Goal: Task Accomplishment & Management: Manage account settings

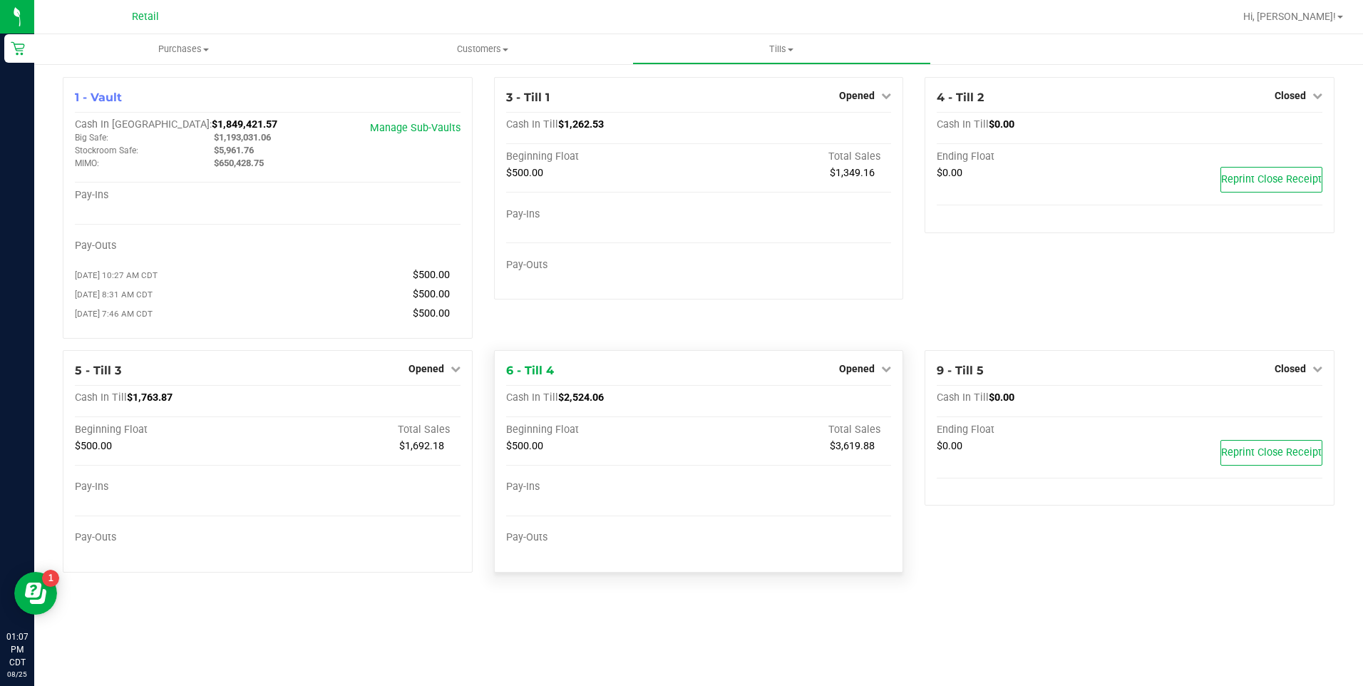
click at [869, 364] on div "Opened" at bounding box center [865, 368] width 52 height 17
click at [847, 371] on span "Opened" at bounding box center [857, 368] width 36 height 11
click at [857, 398] on link "Close Till" at bounding box center [859, 397] width 39 height 11
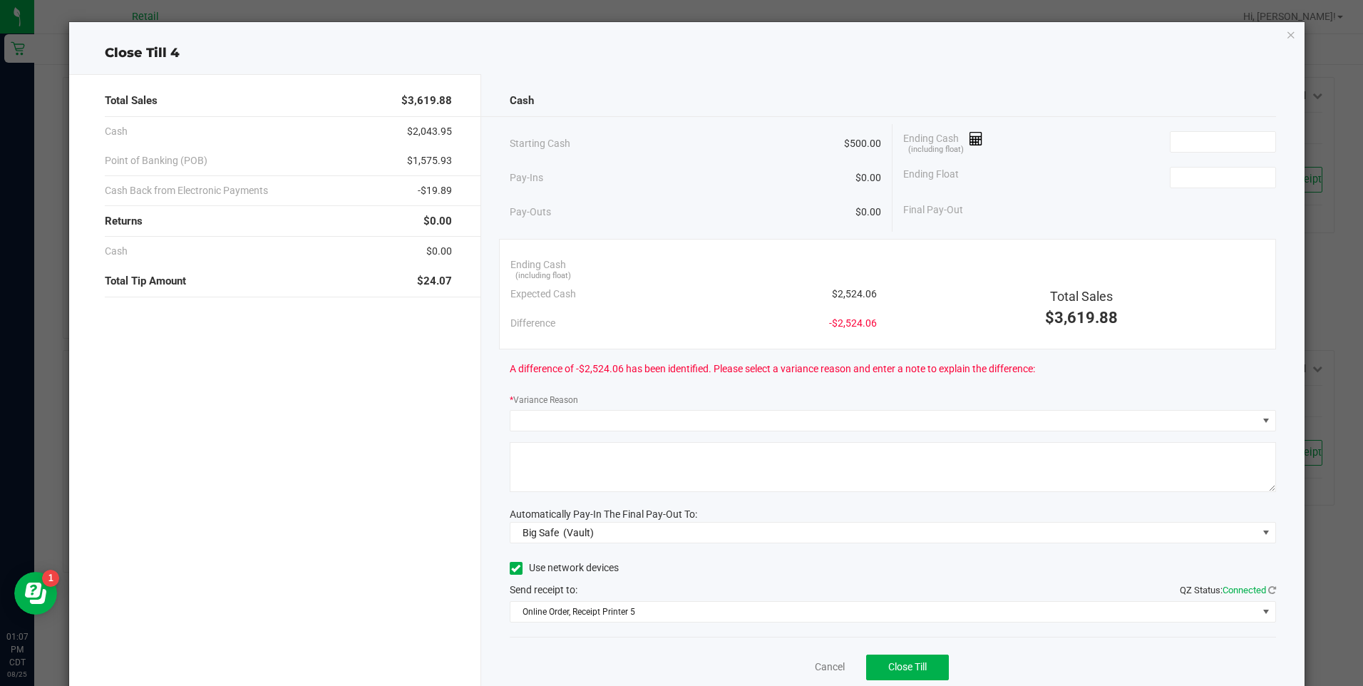
click at [1274, 31] on div "Close Till 4 Total Sales $3,619.88 Cash $2,043.95 Point of Banking (POB) $1,575…" at bounding box center [686, 369] width 1235 height 695
click at [1286, 31] on icon "button" at bounding box center [1291, 34] width 10 height 17
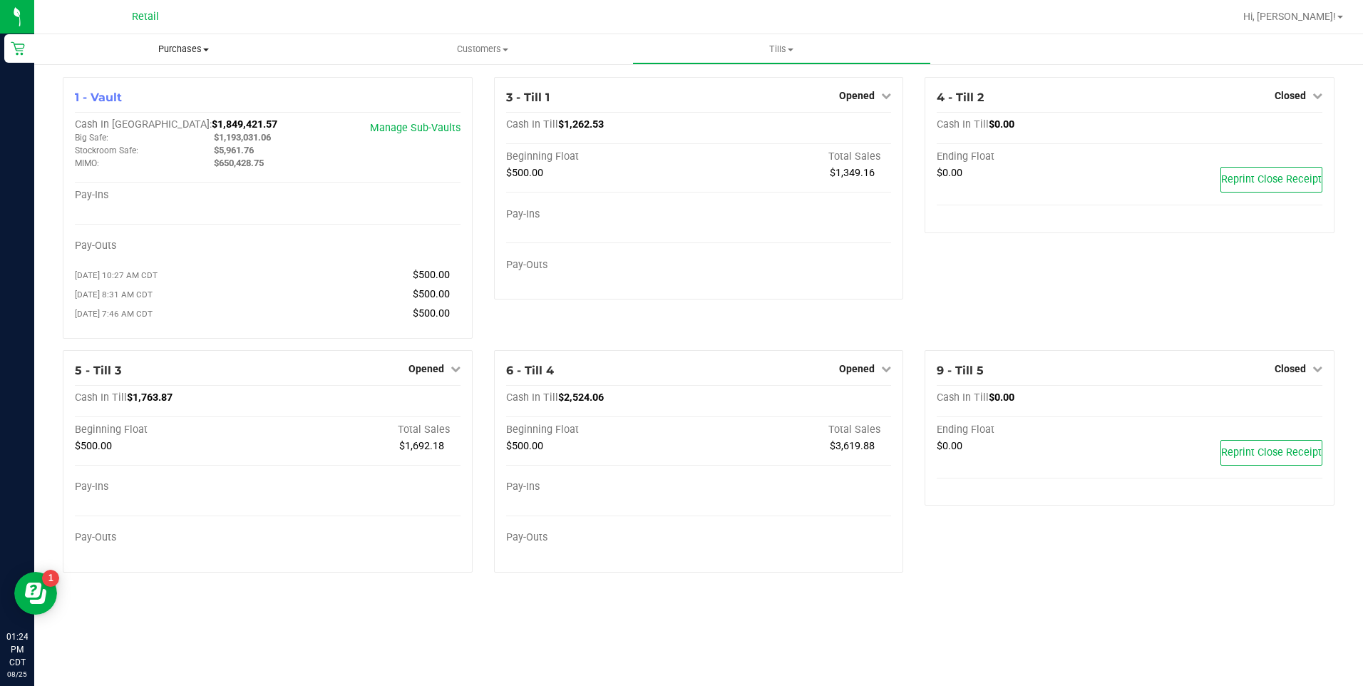
click at [190, 34] on uib-tab-heading "Purchases Summary of purchases Fulfillment All purchases" at bounding box center [183, 49] width 299 height 30
click at [173, 54] on span "Purchases" at bounding box center [183, 49] width 299 height 13
click at [173, 49] on span "Purchases" at bounding box center [183, 49] width 299 height 13
click at [118, 118] on span "All purchases" at bounding box center [84, 120] width 101 height 12
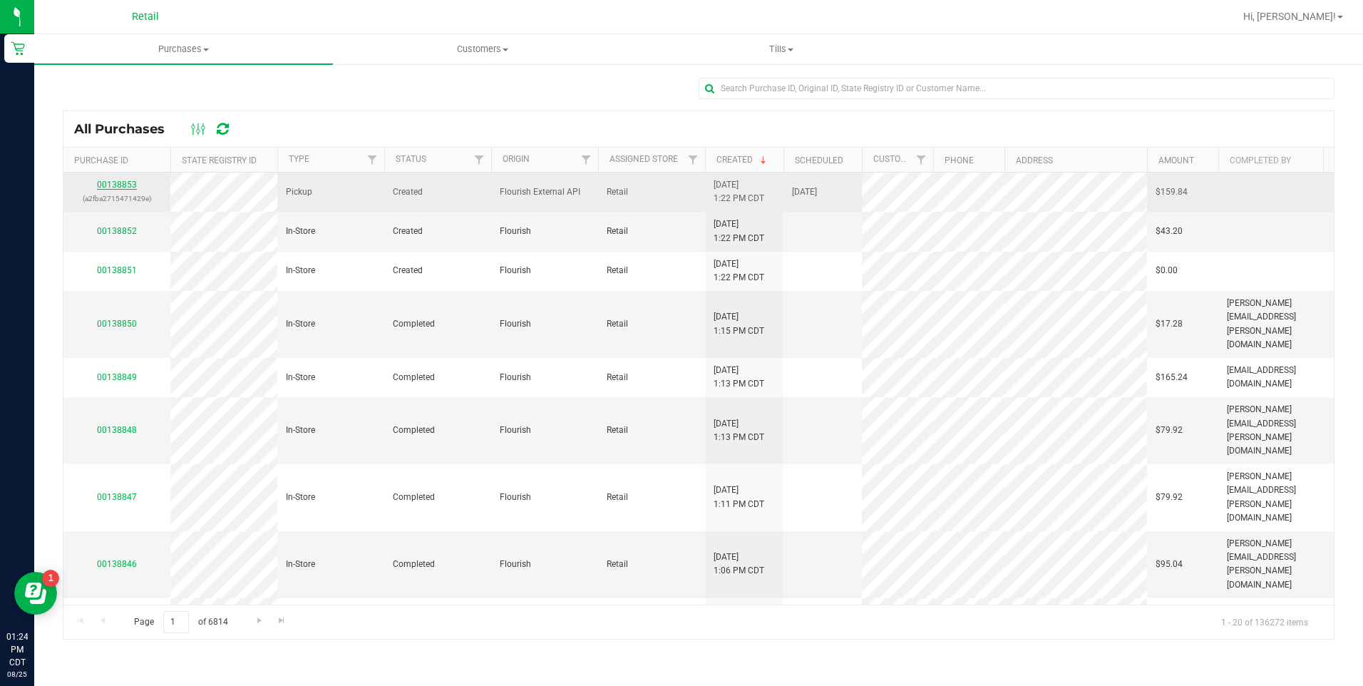
click at [117, 186] on link "00138853" at bounding box center [117, 185] width 40 height 10
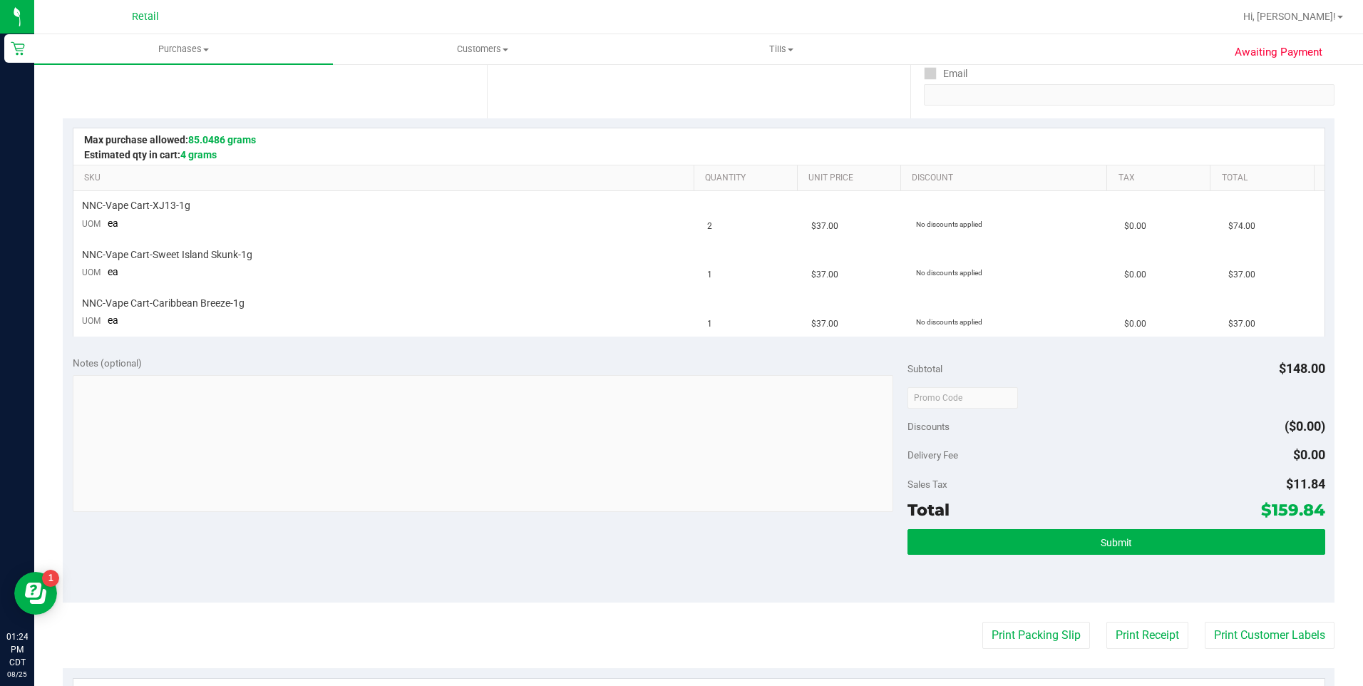
scroll to position [285, 0]
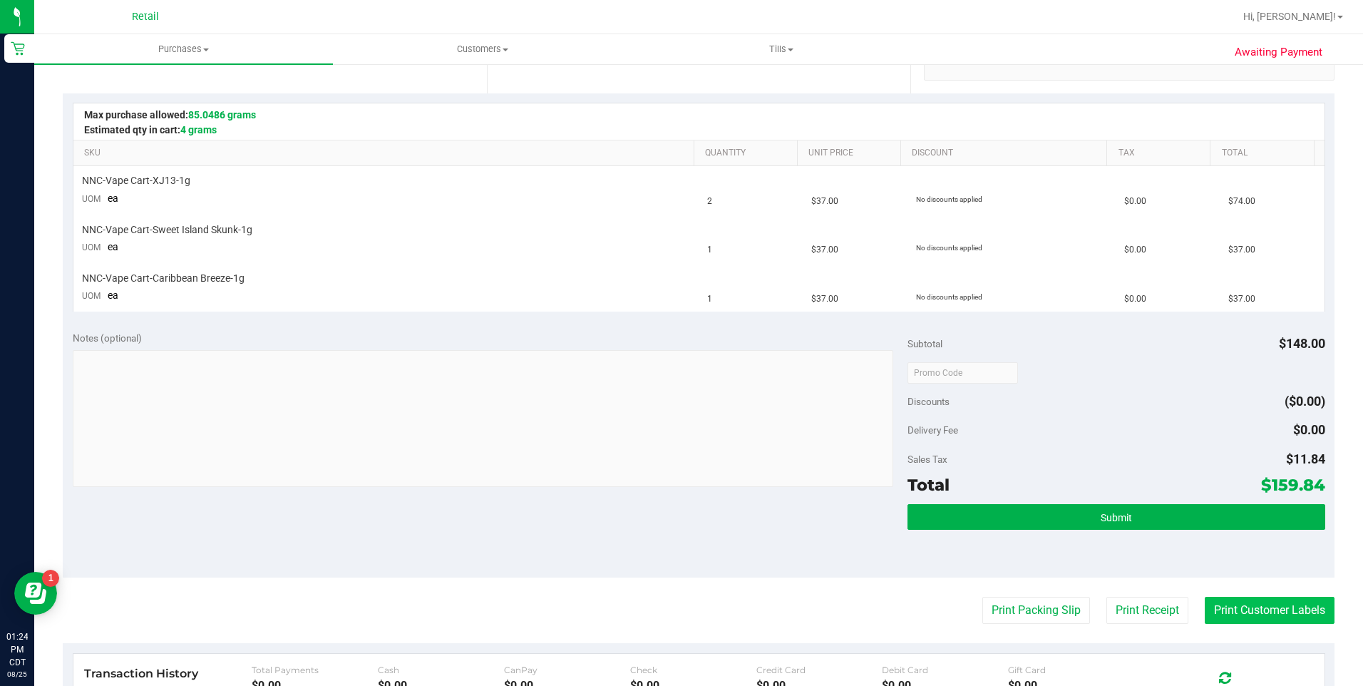
click at [1251, 613] on button "Print Customer Labels" at bounding box center [1270, 610] width 130 height 27
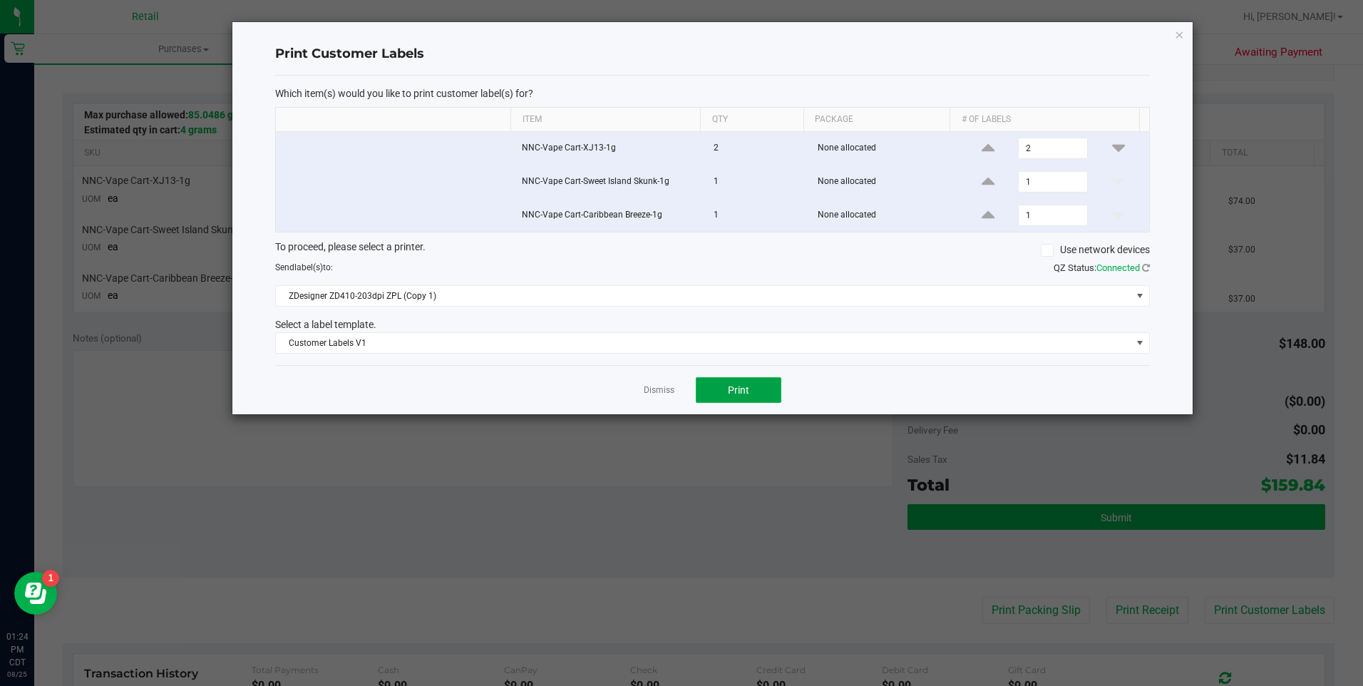
click at [731, 396] on span "Print" at bounding box center [738, 389] width 21 height 11
click at [671, 389] on link "Dismiss" at bounding box center [659, 390] width 31 height 12
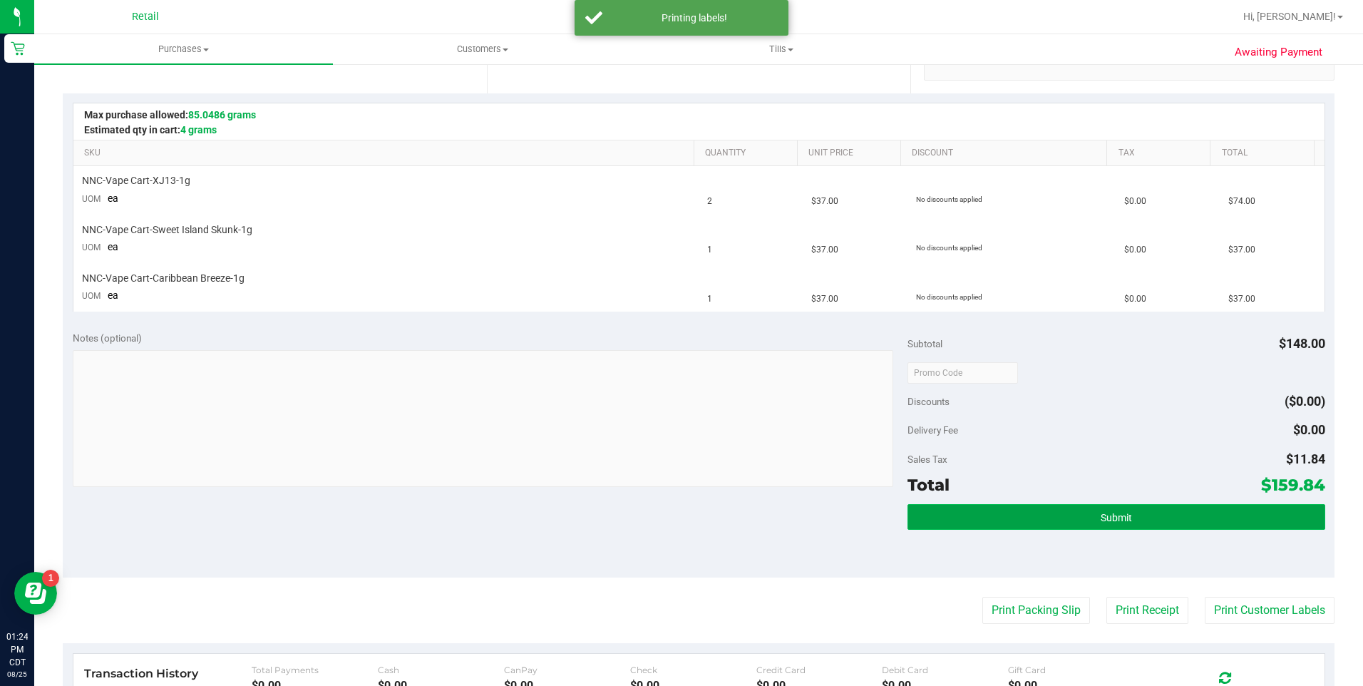
click at [960, 511] on button "Submit" at bounding box center [1117, 517] width 418 height 26
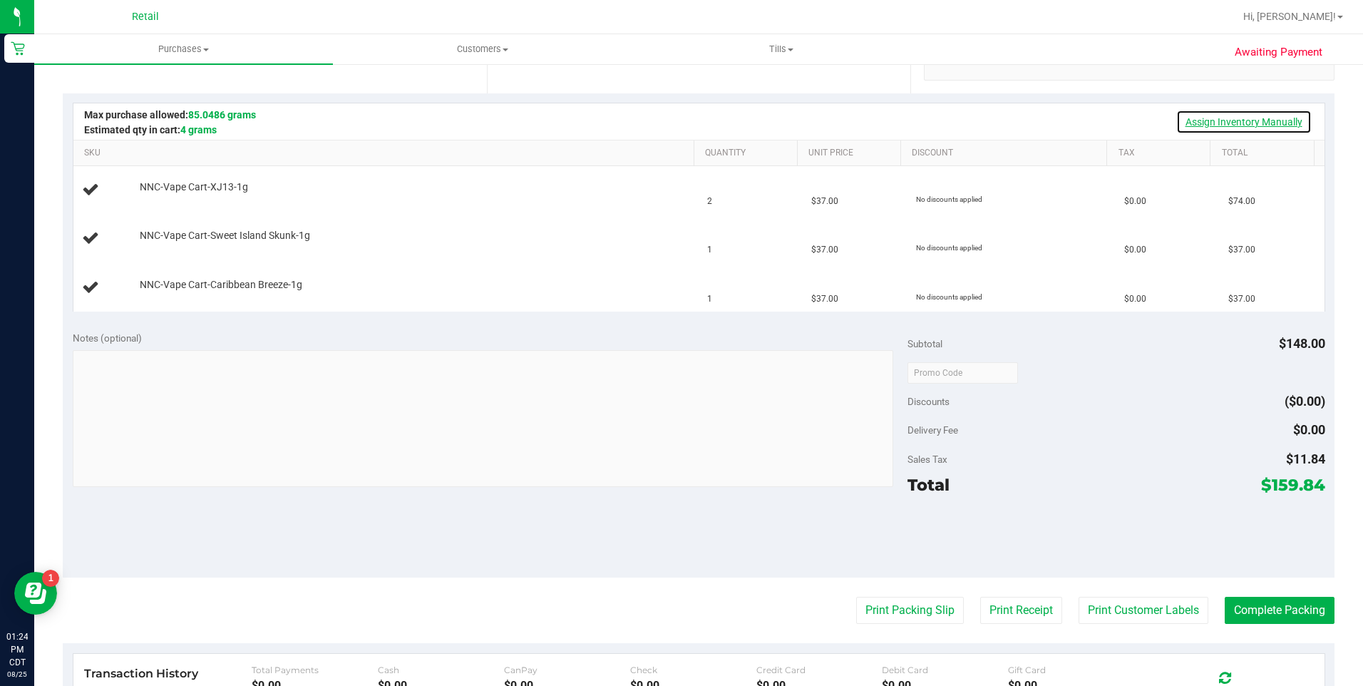
drag, startPoint x: 1202, startPoint y: 125, endPoint x: 1194, endPoint y: 123, distance: 7.4
click at [1202, 126] on link "Assign Inventory Manually" at bounding box center [1244, 122] width 135 height 24
click at [178, 198] on link "Add Package" at bounding box center [165, 197] width 51 height 10
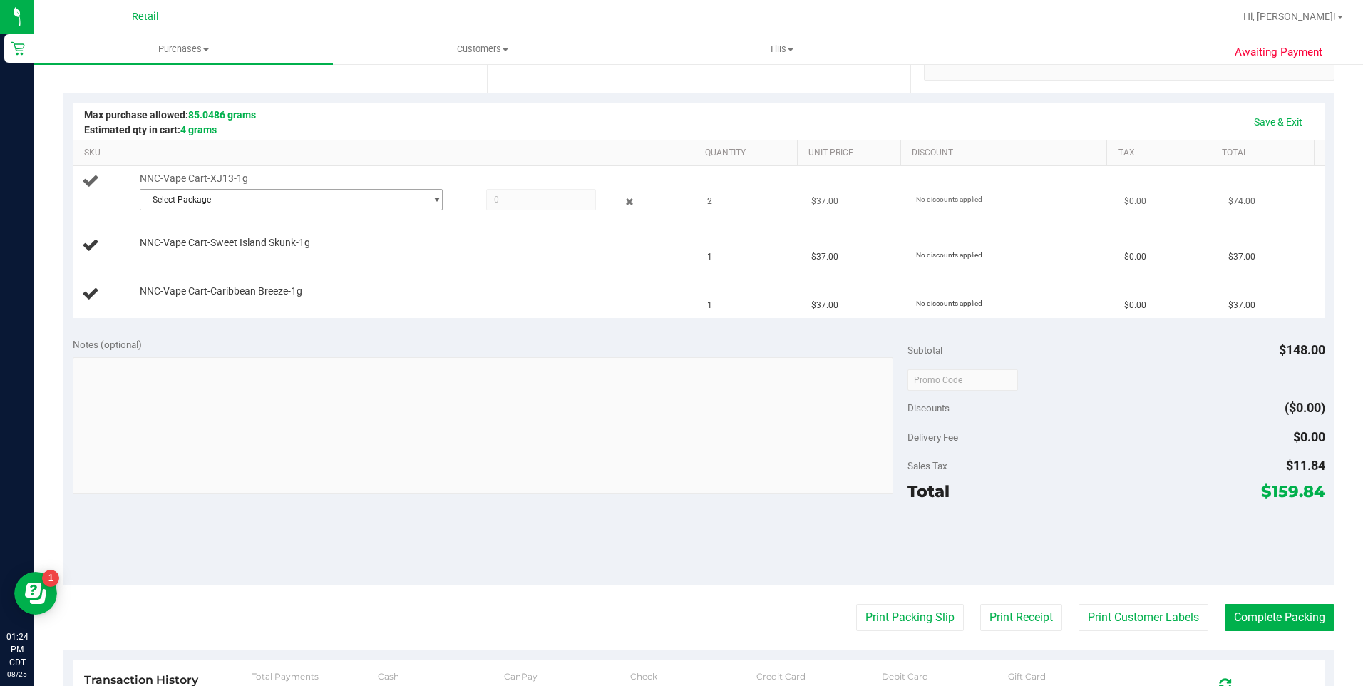
click at [189, 193] on span "Select Package" at bounding box center [282, 200] width 285 height 20
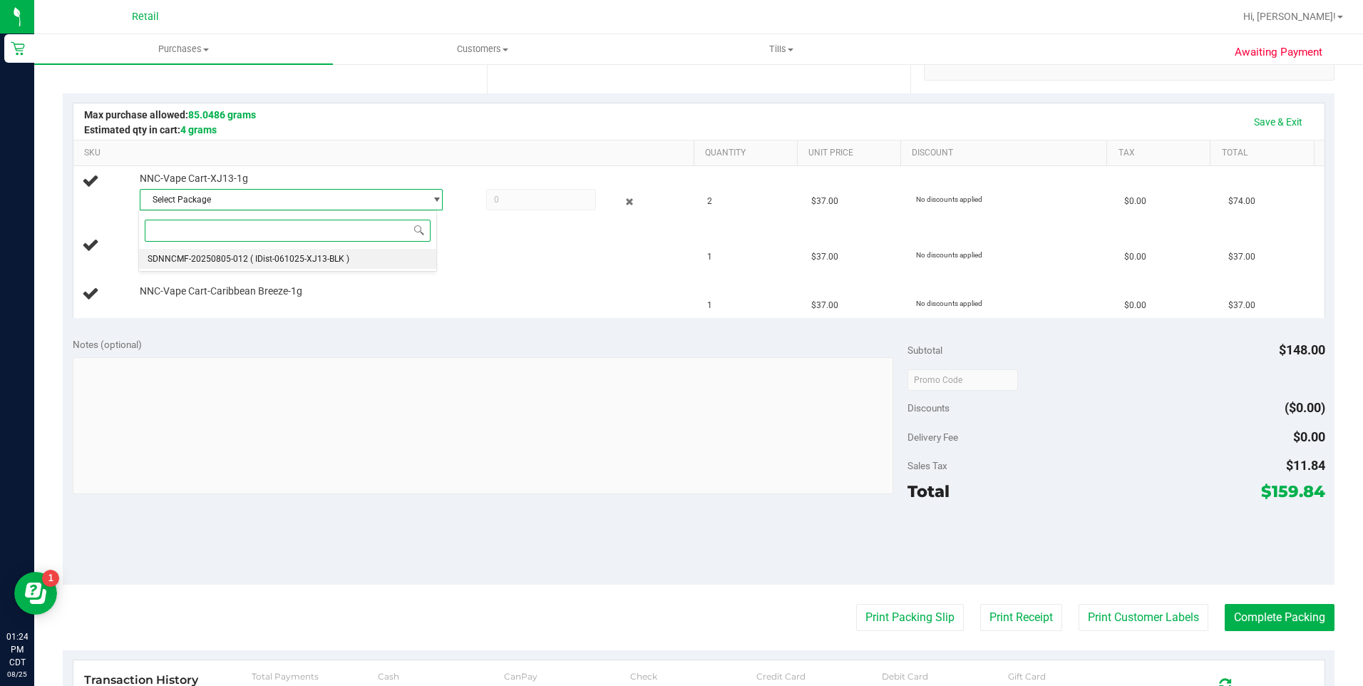
click at [184, 254] on span "SDNNCMF-20250805-012" at bounding box center [198, 259] width 101 height 10
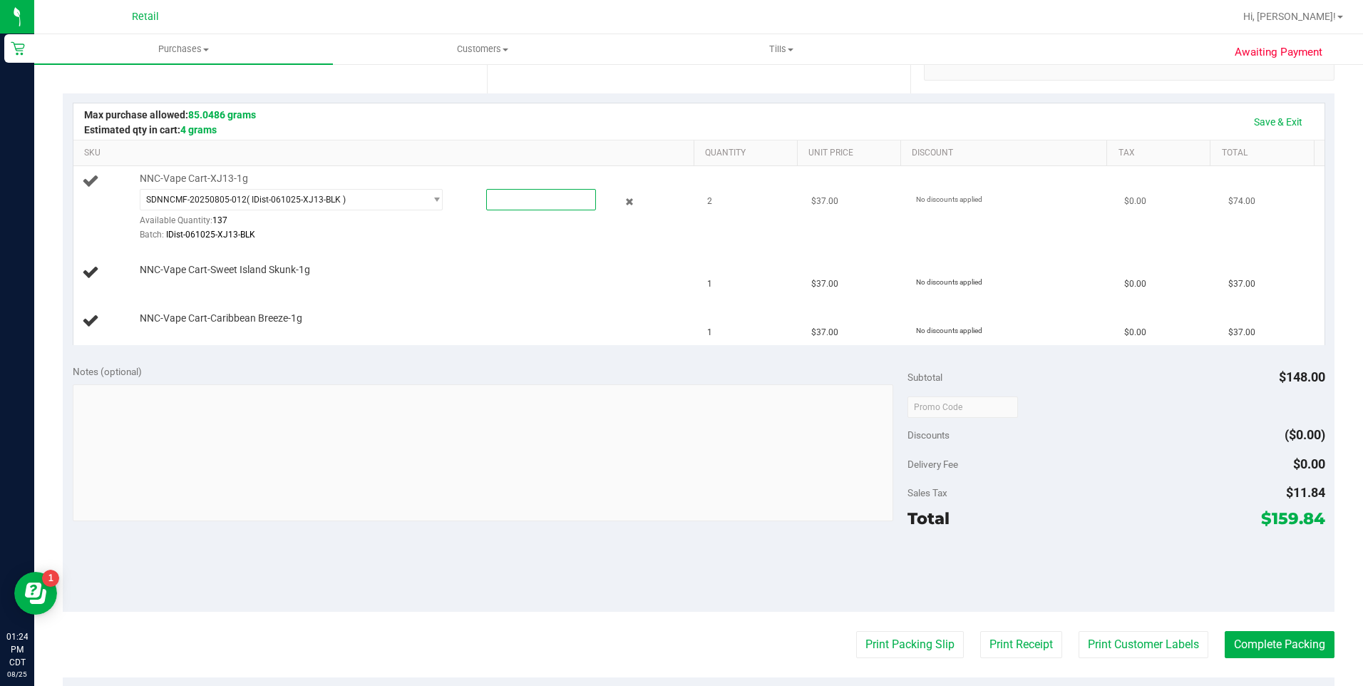
click at [513, 203] on span at bounding box center [541, 199] width 110 height 21
type input "2"
click at [165, 270] on span "NNC-Vape Cart-Sweet Island Skunk-1g" at bounding box center [225, 266] width 170 height 14
click at [169, 277] on link "Add Package" at bounding box center [165, 279] width 51 height 10
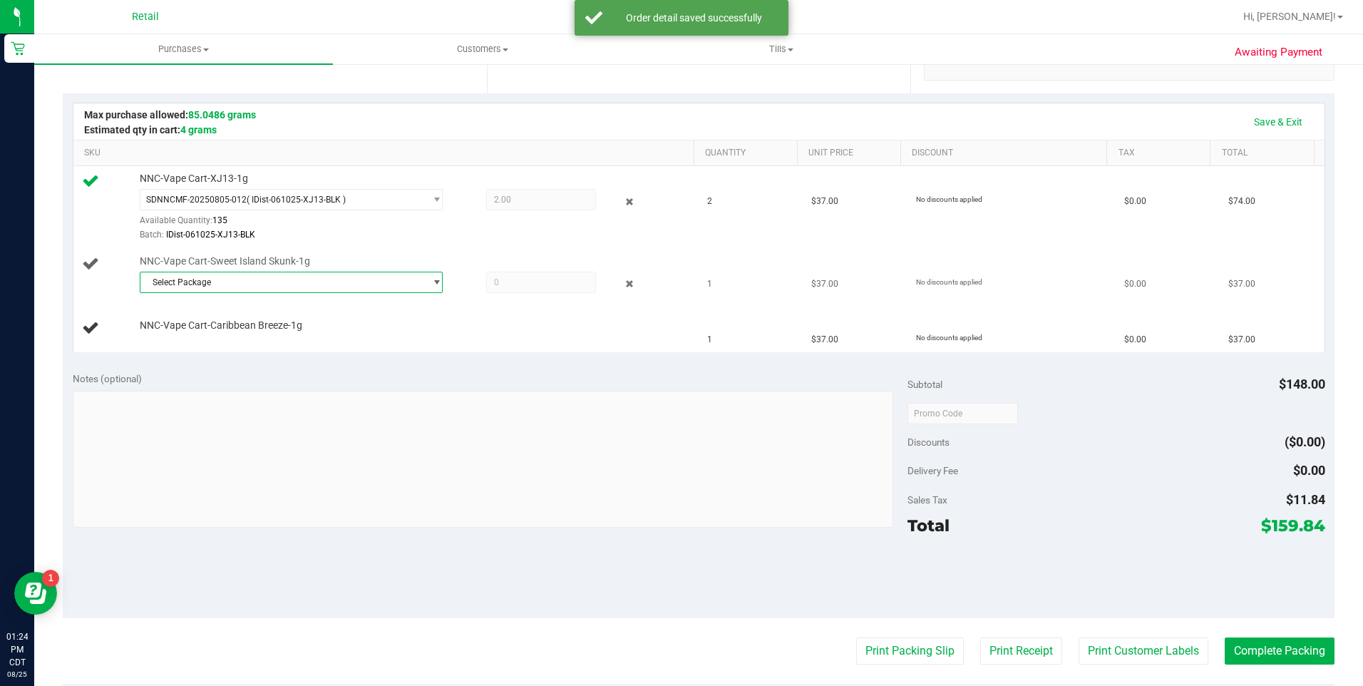
click at [290, 285] on span "Select Package" at bounding box center [282, 282] width 285 height 20
drag, startPoint x: 262, startPoint y: 342, endPoint x: 278, endPoint y: 333, distance: 17.9
click at [262, 341] on span "( IDist-061025-SIS-BLK )" at bounding box center [295, 341] width 91 height 10
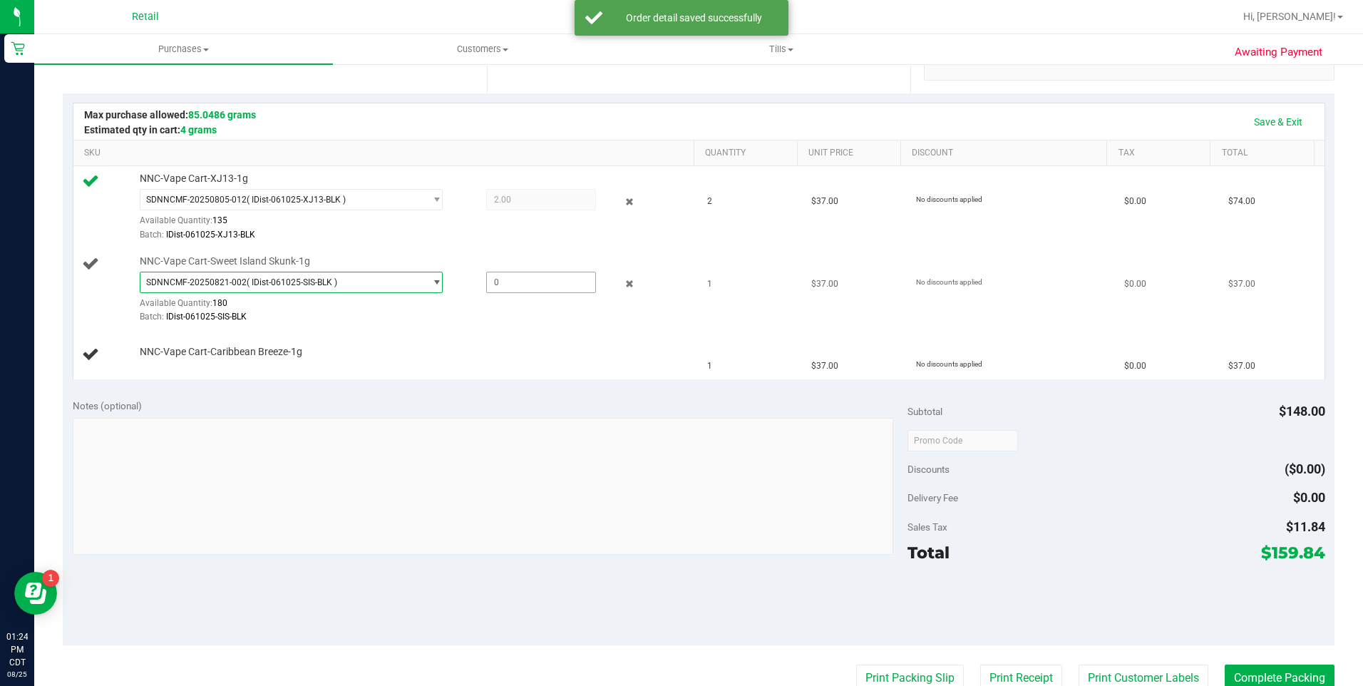
click at [504, 285] on span at bounding box center [541, 282] width 110 height 21
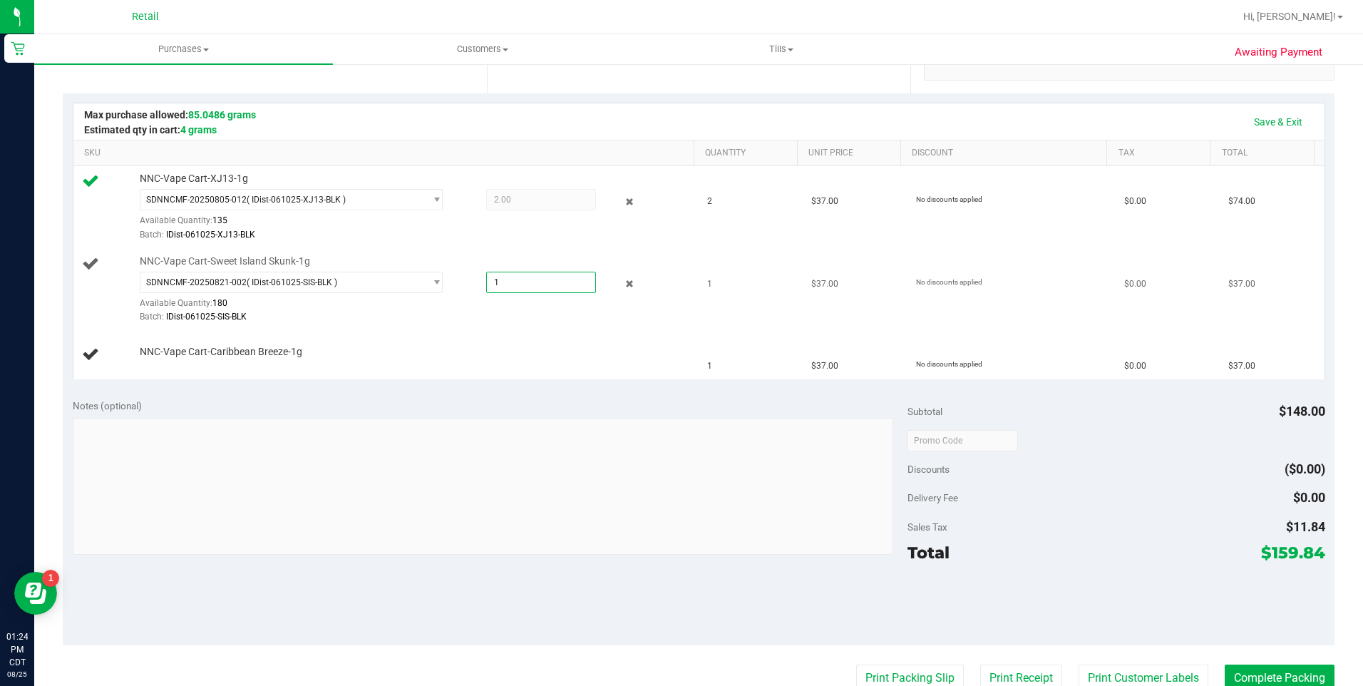
type input "1"
click at [172, 367] on div "Add Package" at bounding box center [414, 362] width 548 height 14
click at [171, 361] on link "Add Package" at bounding box center [165, 362] width 51 height 10
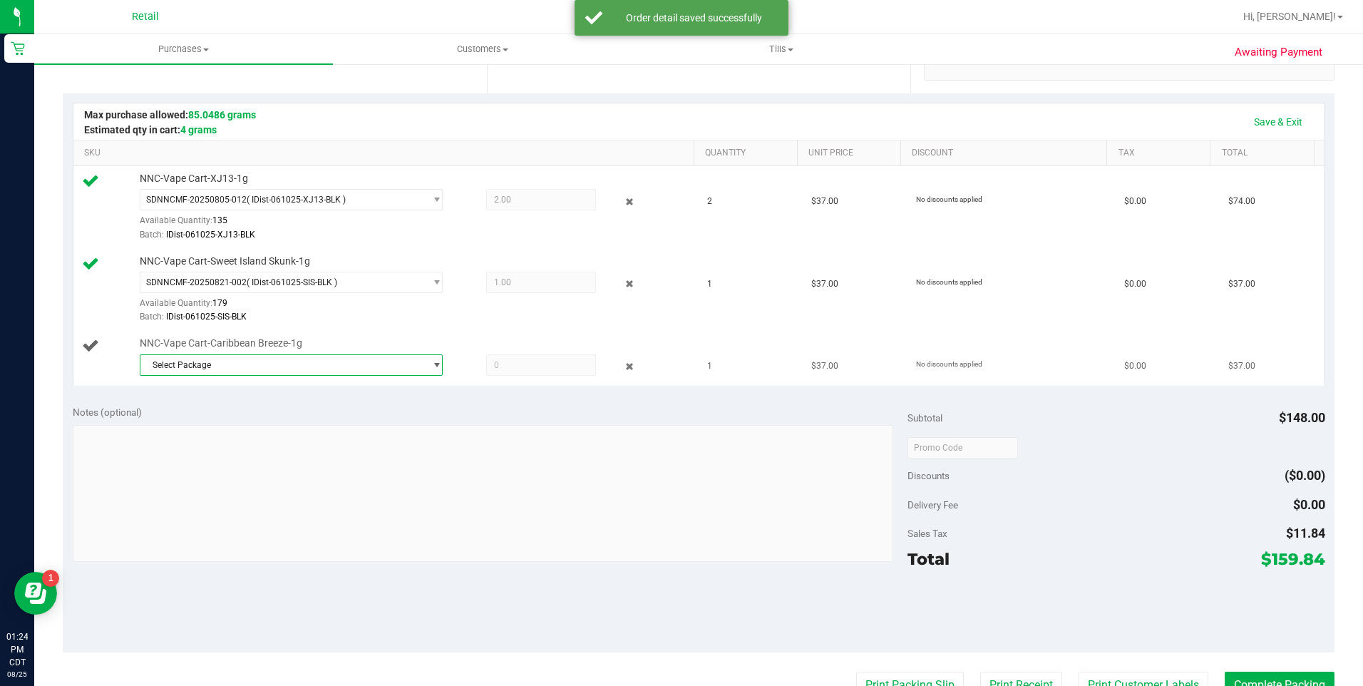
click at [210, 367] on span "Select Package" at bounding box center [282, 365] width 285 height 20
drag, startPoint x: 201, startPoint y: 421, endPoint x: 428, endPoint y: 409, distance: 227.0
click at [202, 421] on span "SDNNCMF-20250815-006" at bounding box center [198, 424] width 101 height 10
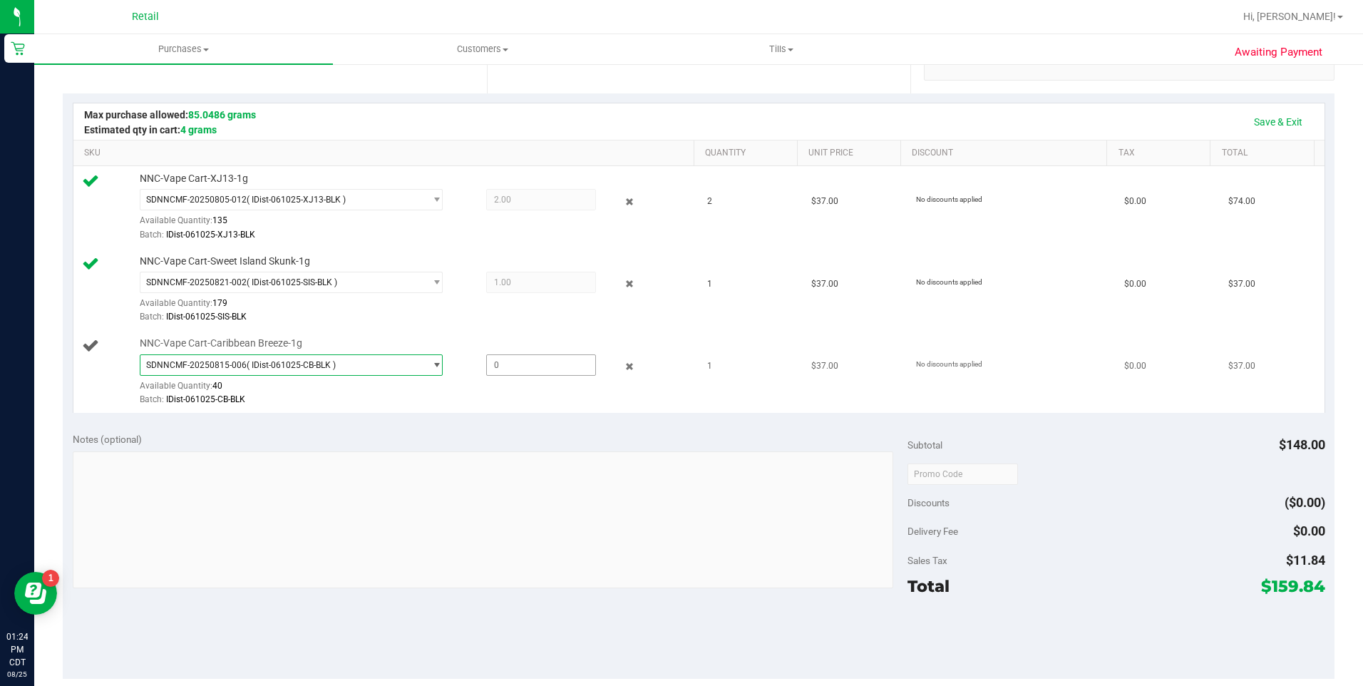
click at [520, 365] on span at bounding box center [541, 364] width 110 height 21
type input "1"
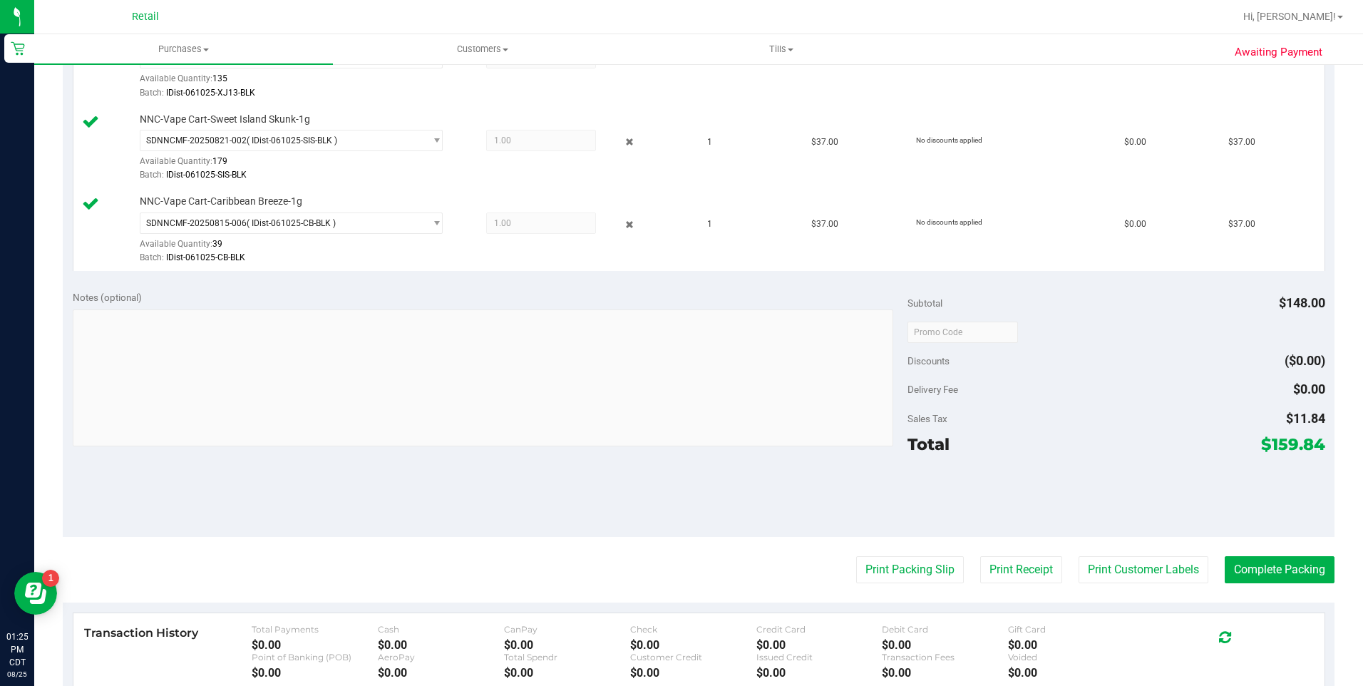
scroll to position [428, 0]
click at [1284, 577] on button "Complete Packing" at bounding box center [1280, 568] width 110 height 27
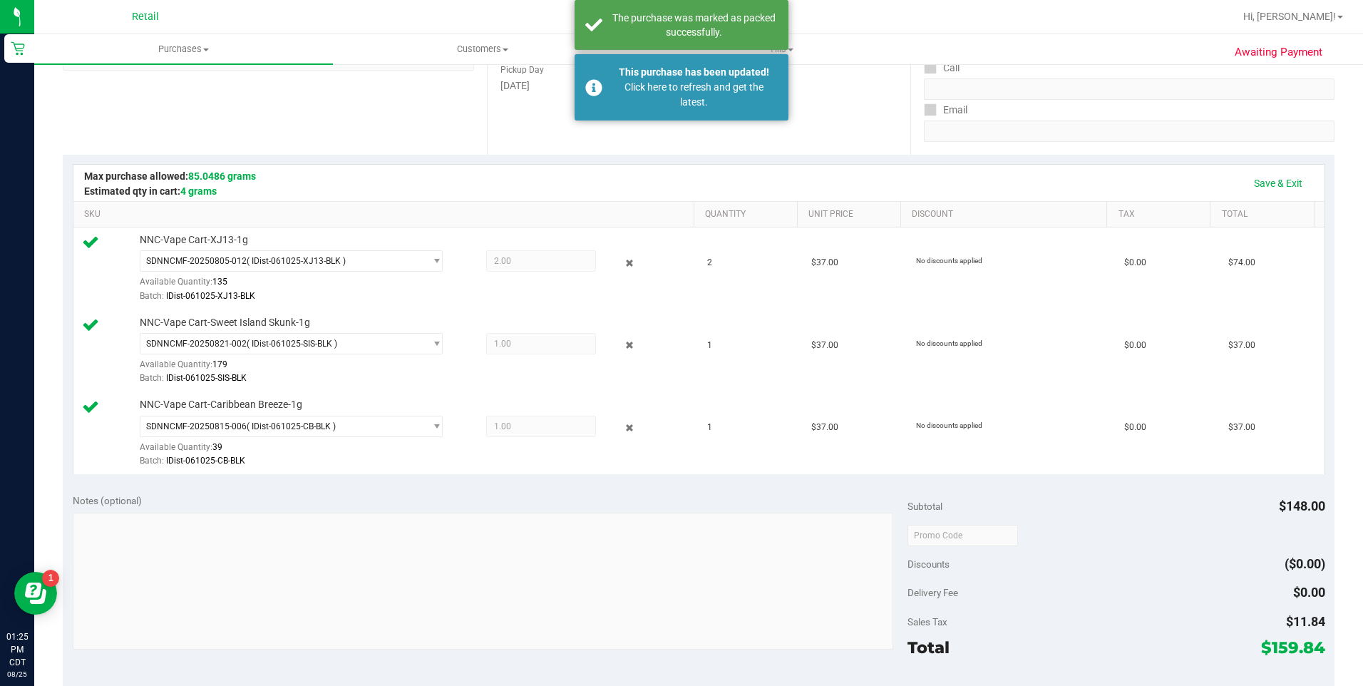
scroll to position [143, 0]
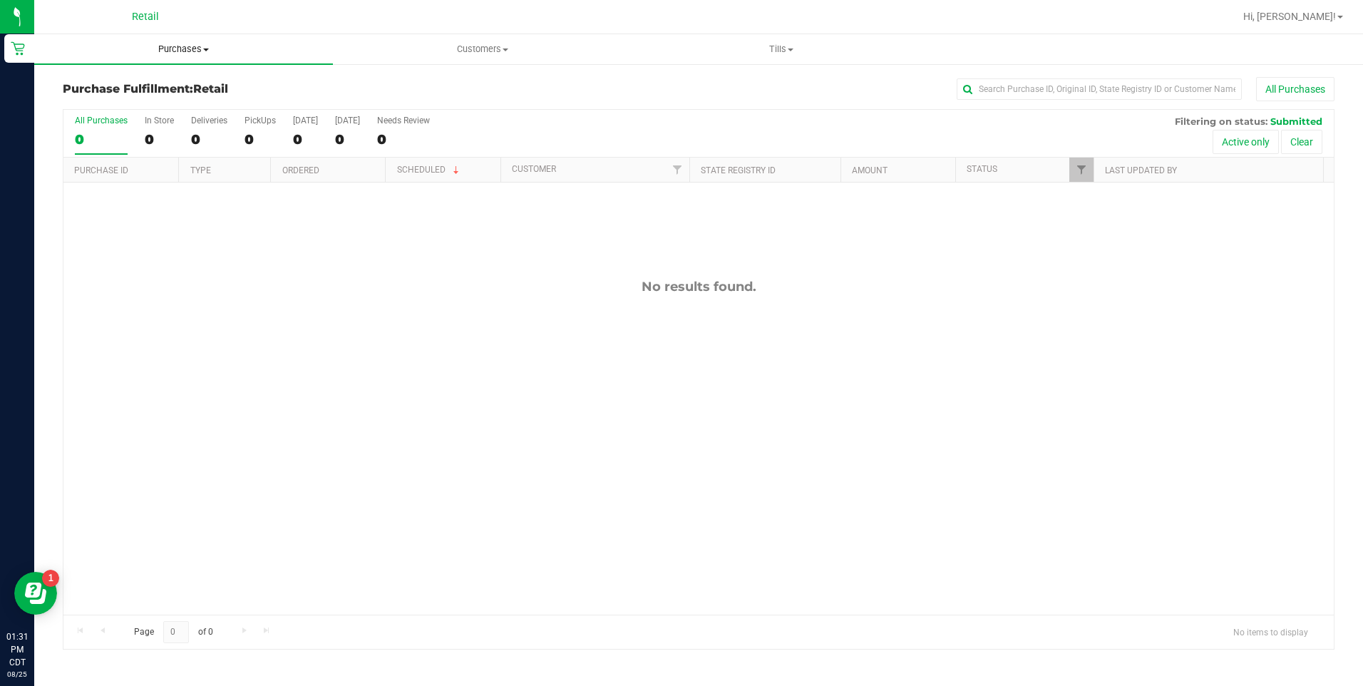
click at [190, 48] on span "Purchases" at bounding box center [183, 49] width 299 height 13
click at [143, 123] on li "All purchases" at bounding box center [183, 120] width 299 height 17
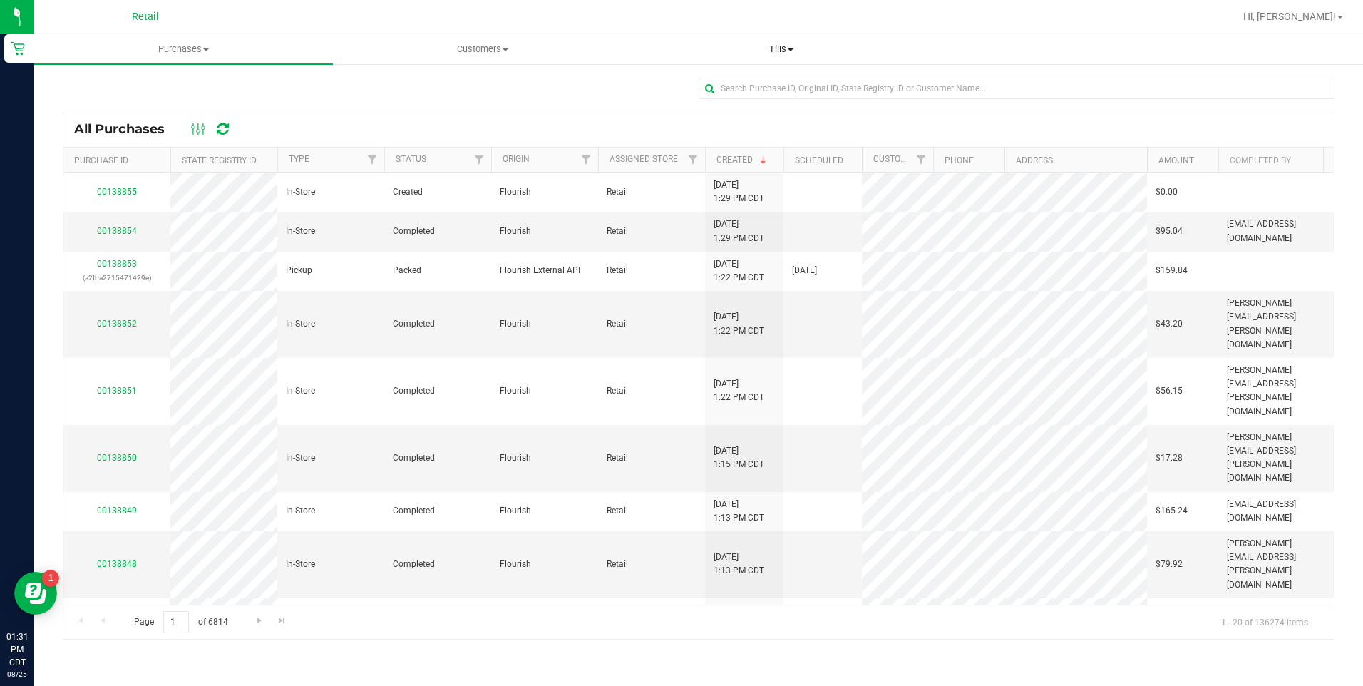
click at [793, 45] on span "Tills" at bounding box center [781, 49] width 297 height 13
click at [749, 84] on li "Manage tills" at bounding box center [781, 86] width 299 height 17
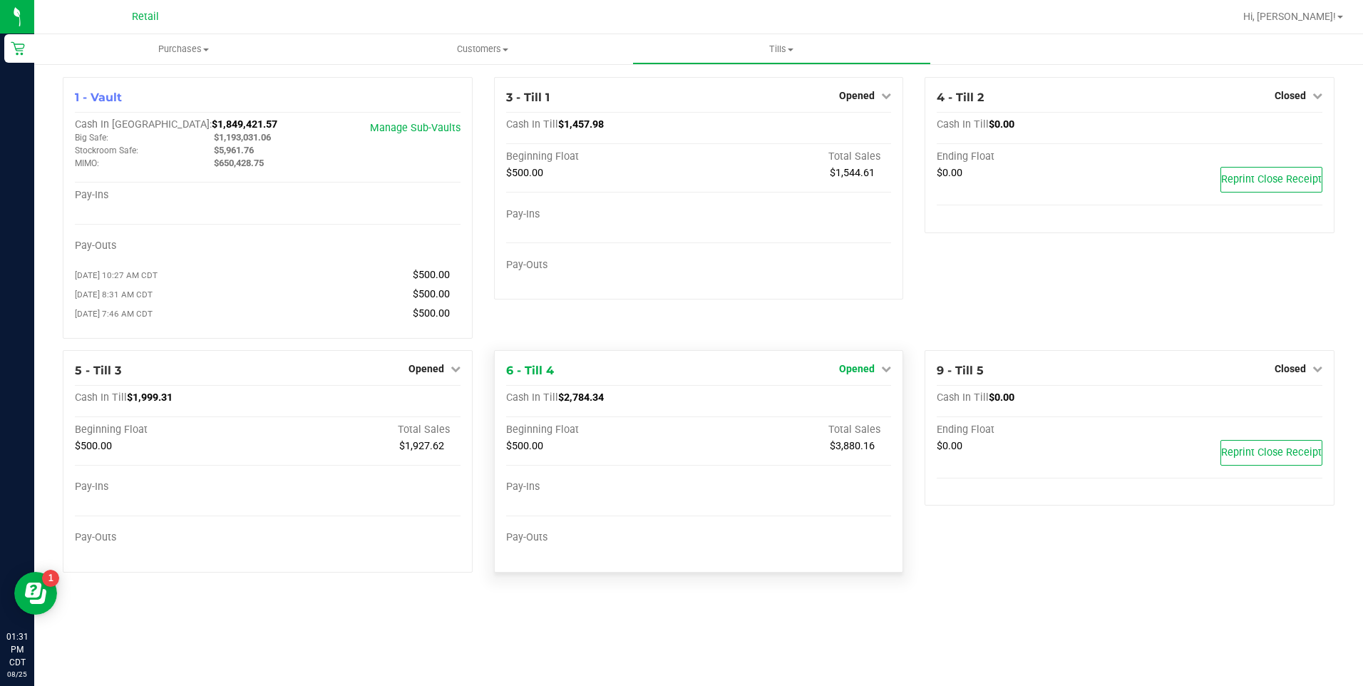
click at [876, 374] on link "Opened" at bounding box center [865, 368] width 52 height 11
click at [869, 402] on link "Close Till" at bounding box center [859, 397] width 39 height 11
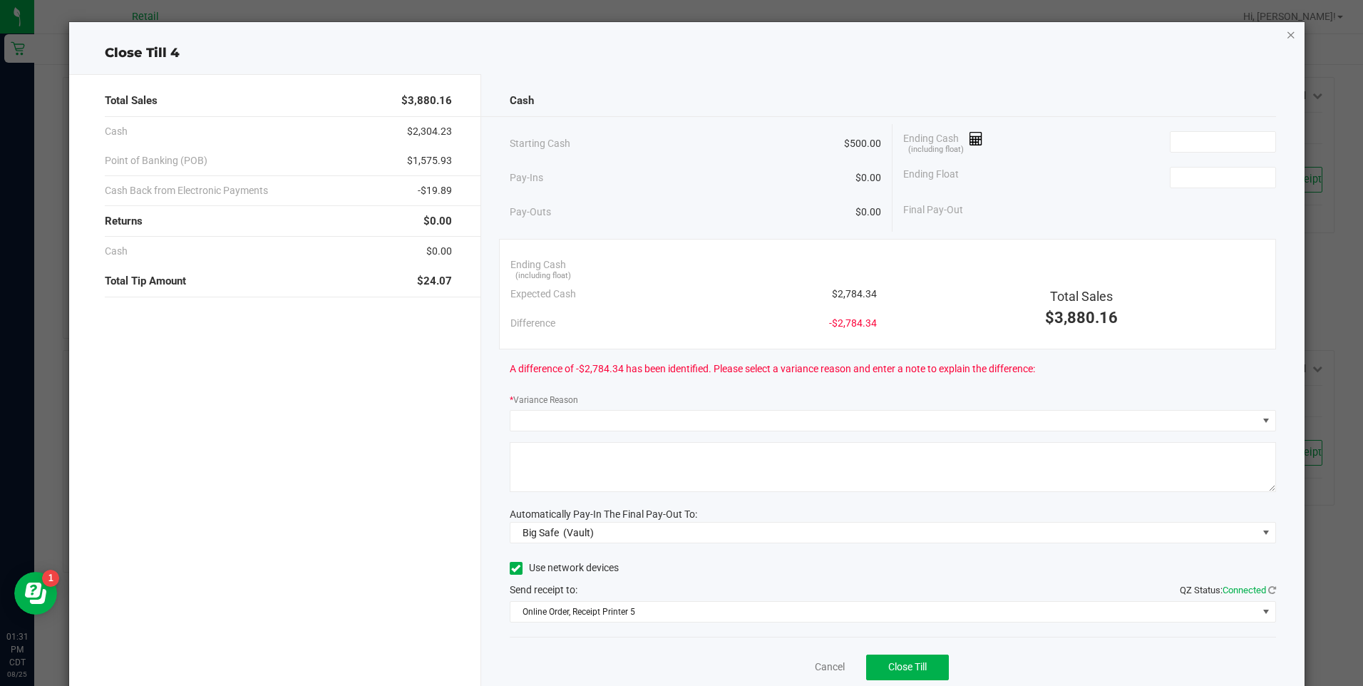
click at [1286, 36] on icon "button" at bounding box center [1291, 34] width 10 height 17
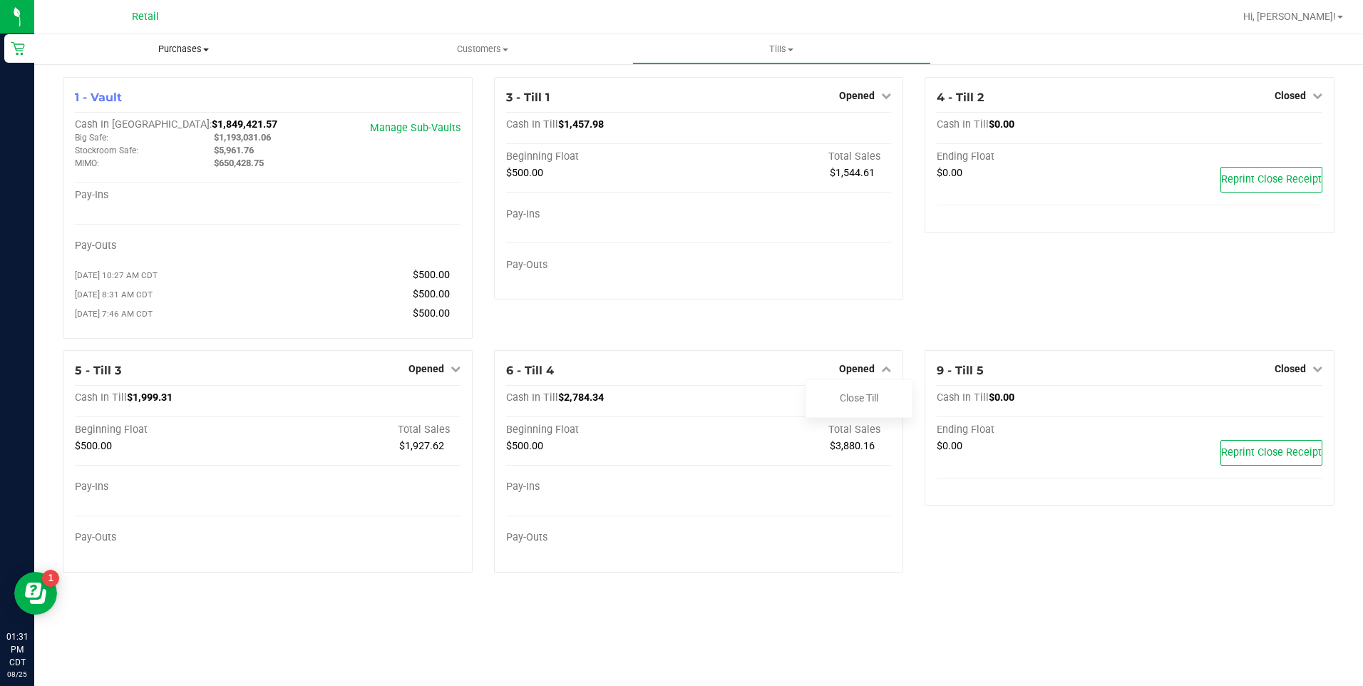
click at [184, 53] on span "Purchases" at bounding box center [183, 49] width 299 height 13
click at [154, 122] on li "All purchases" at bounding box center [183, 120] width 299 height 17
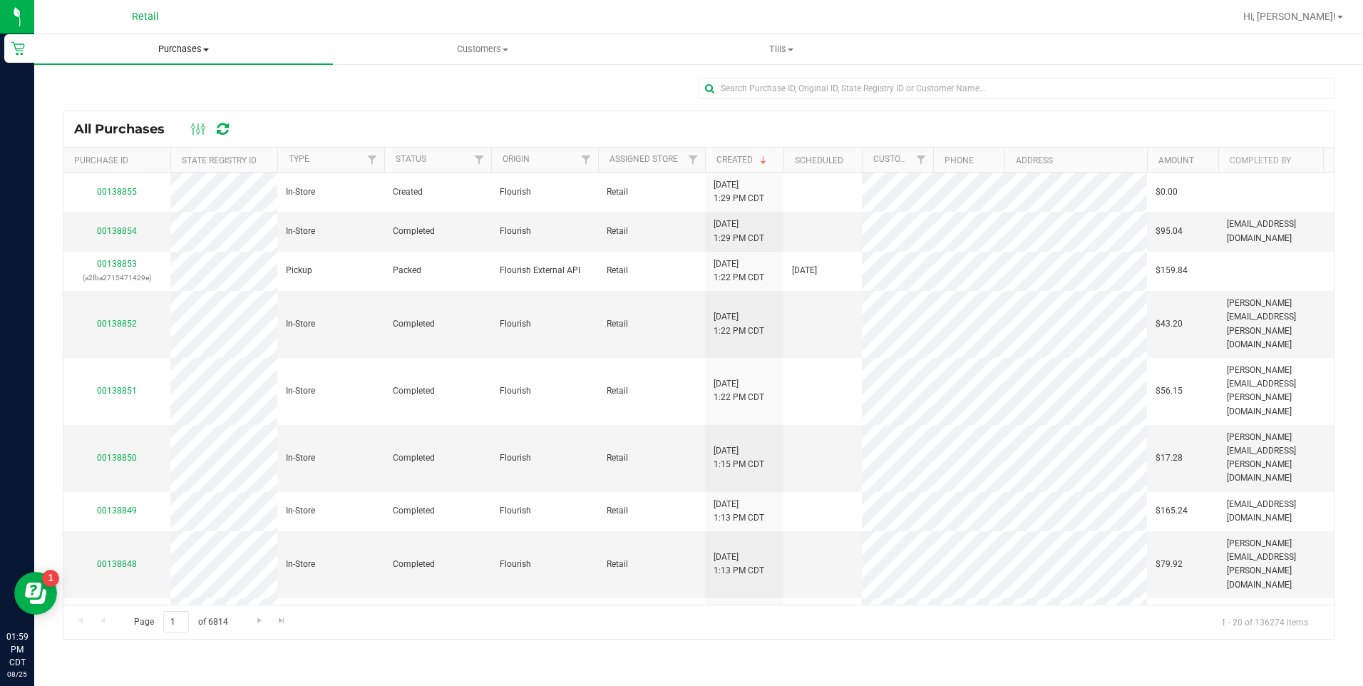
click at [195, 48] on span "Purchases" at bounding box center [183, 49] width 299 height 13
click at [116, 120] on span "All purchases" at bounding box center [84, 120] width 101 height 12
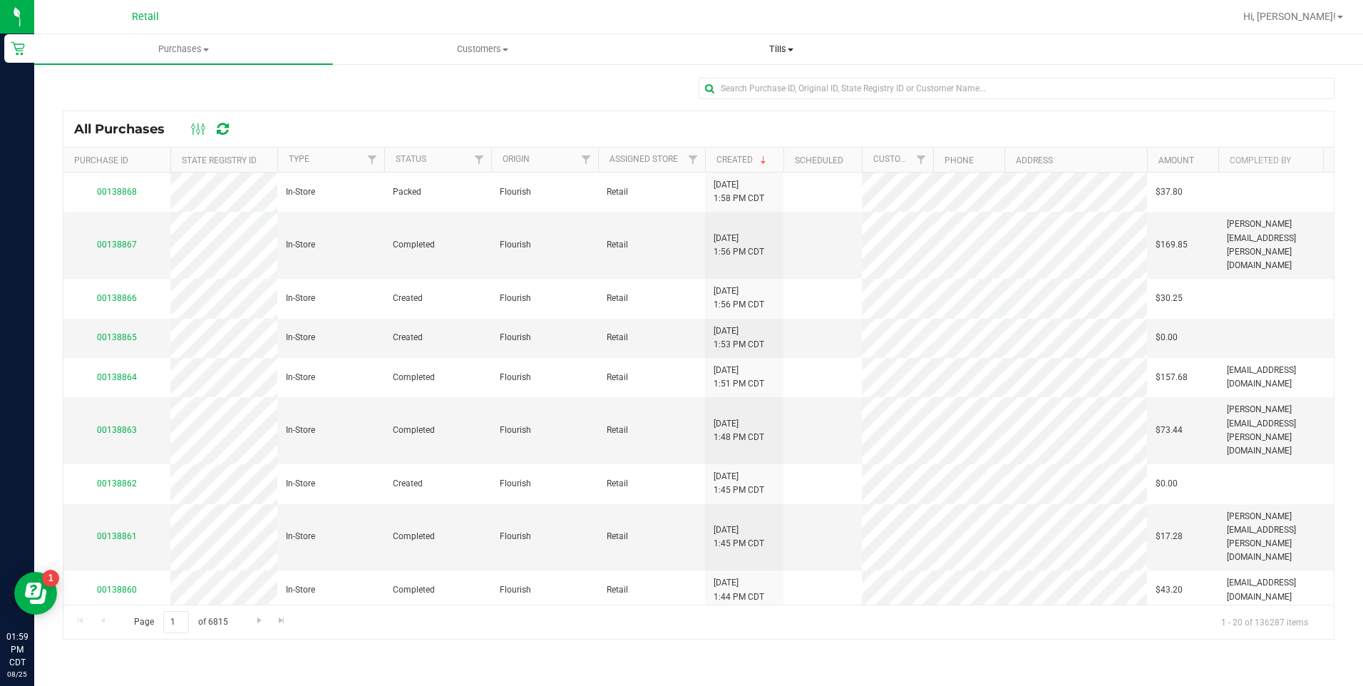
click at [787, 46] on span "Tills" at bounding box center [781, 49] width 297 height 13
click at [671, 88] on span "Manage tills" at bounding box center [680, 86] width 96 height 12
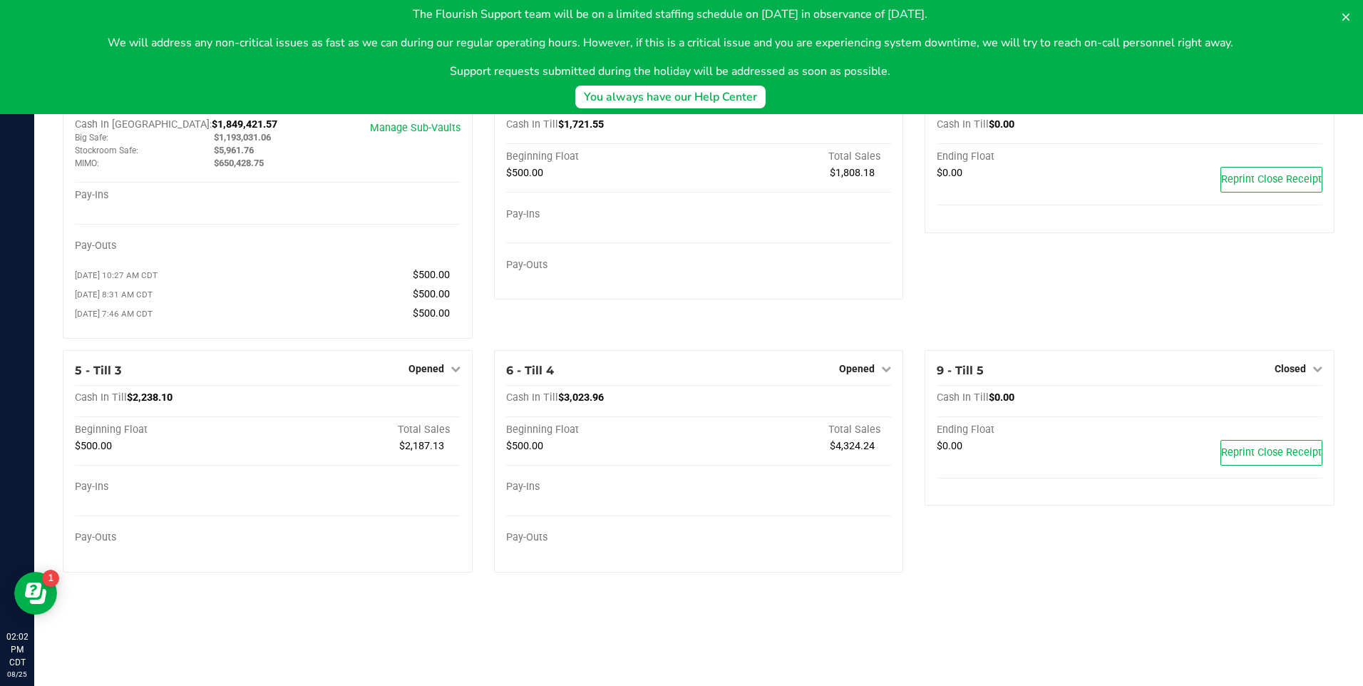
click at [745, 324] on div "3 - Till 1 Opened Close Till Cash In Till $1,721.55 Beginning Float Total Sales…" at bounding box center [698, 213] width 431 height 273
click at [1349, 14] on icon at bounding box center [1346, 16] width 11 height 11
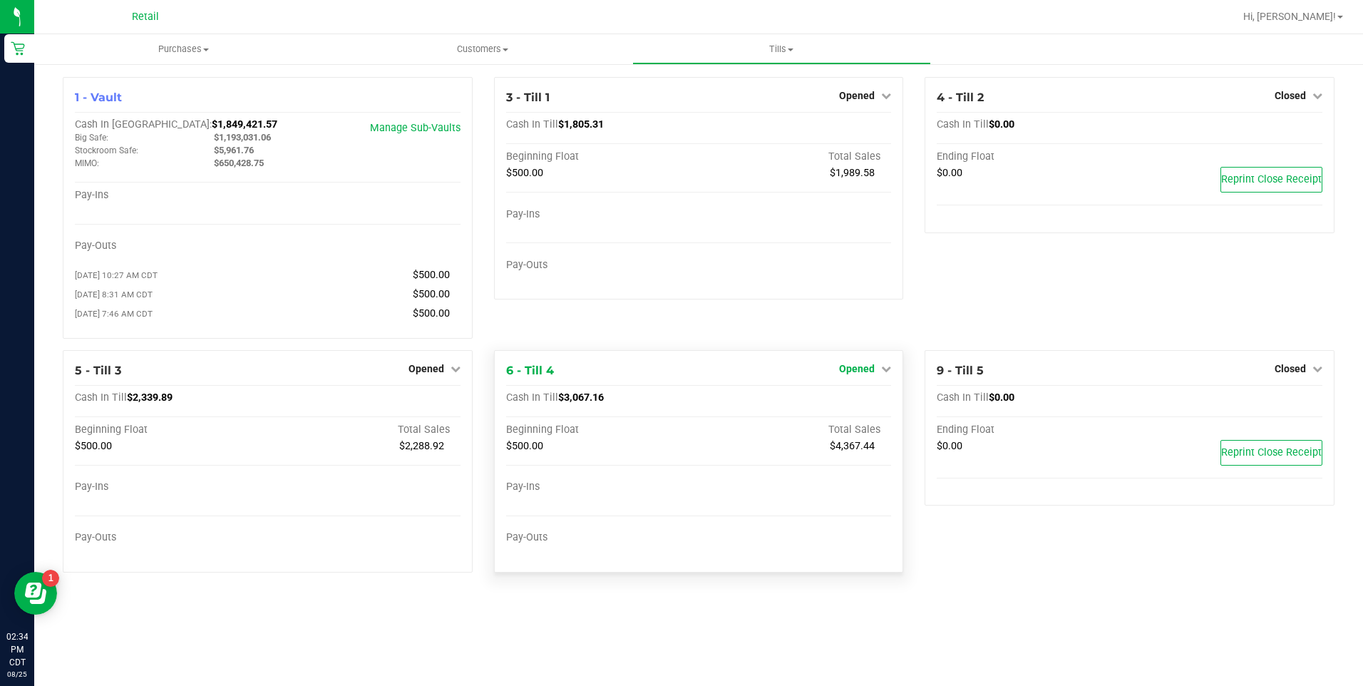
click at [873, 371] on span "Opened" at bounding box center [857, 368] width 36 height 11
click at [848, 401] on link "Close Till" at bounding box center [859, 397] width 39 height 11
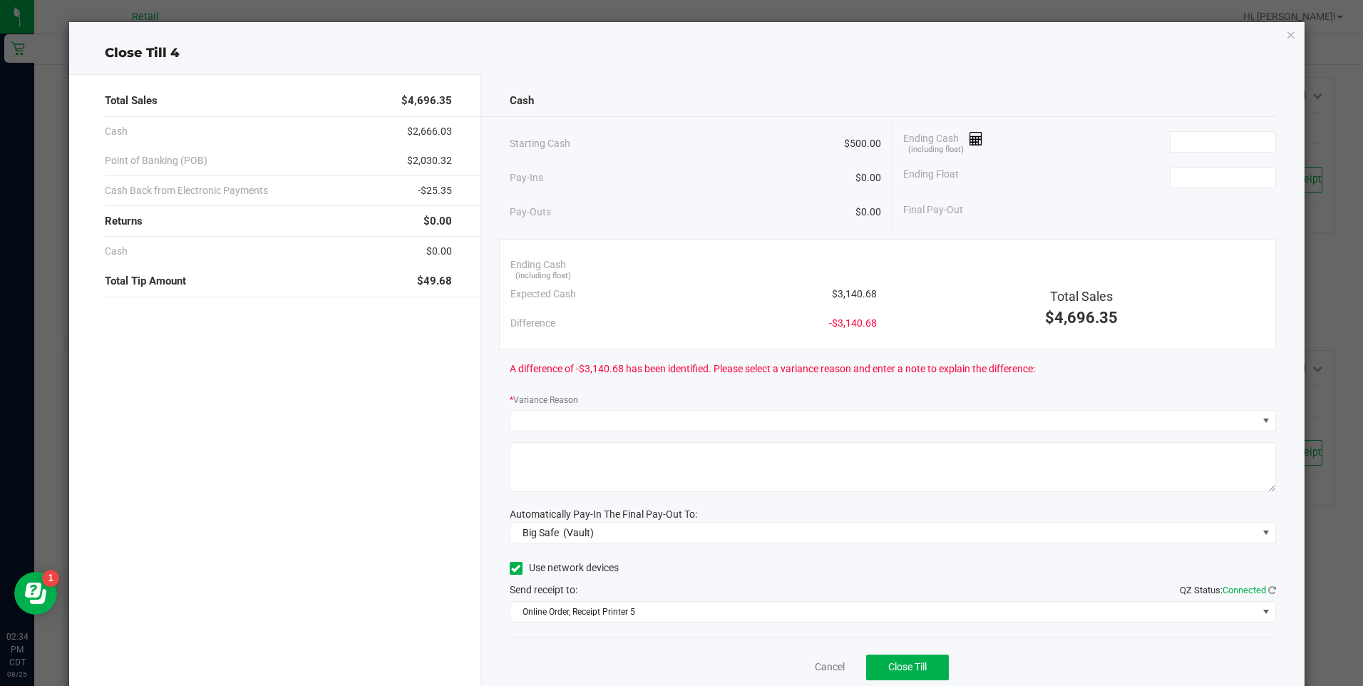
click at [1232, 189] on div "Ending Float" at bounding box center [1089, 178] width 372 height 36
click at [1226, 178] on input at bounding box center [1223, 178] width 105 height 20
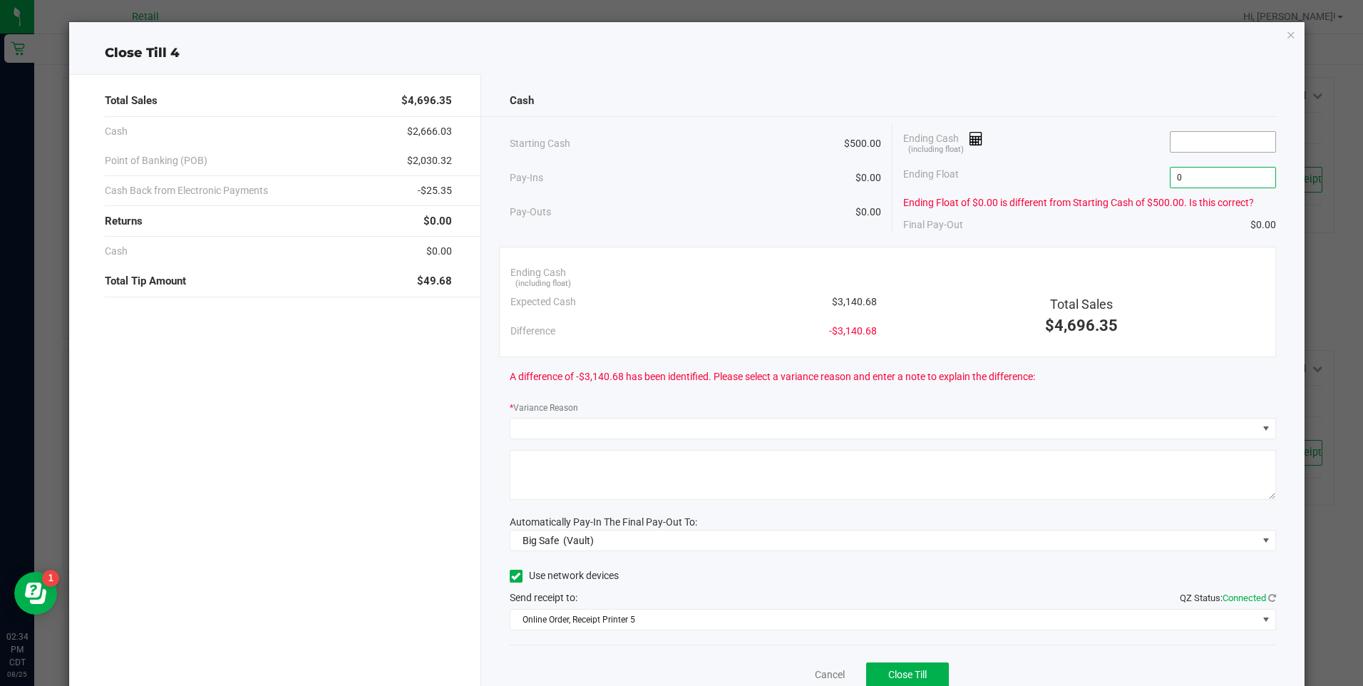
type input "$0.00"
click at [1219, 143] on input at bounding box center [1223, 142] width 105 height 20
type input "$3,140.77"
drag, startPoint x: 779, startPoint y: 446, endPoint x: 782, endPoint y: 429, distance: 16.6
click at [779, 441] on div "Cash Starting Cash $500.00 Pay-Ins $0.00 Pay-Outs $0.00 Ending Cash (including …" at bounding box center [893, 399] width 824 height 650
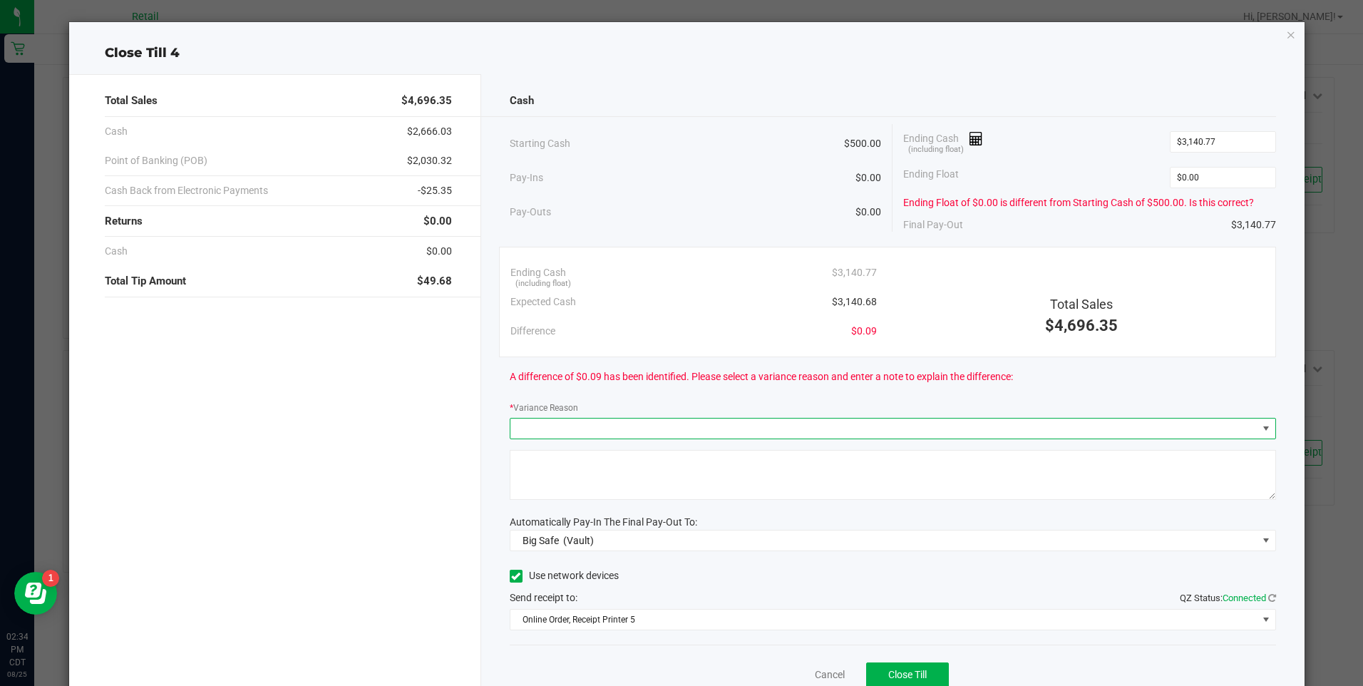
click at [782, 429] on span at bounding box center [884, 429] width 747 height 20
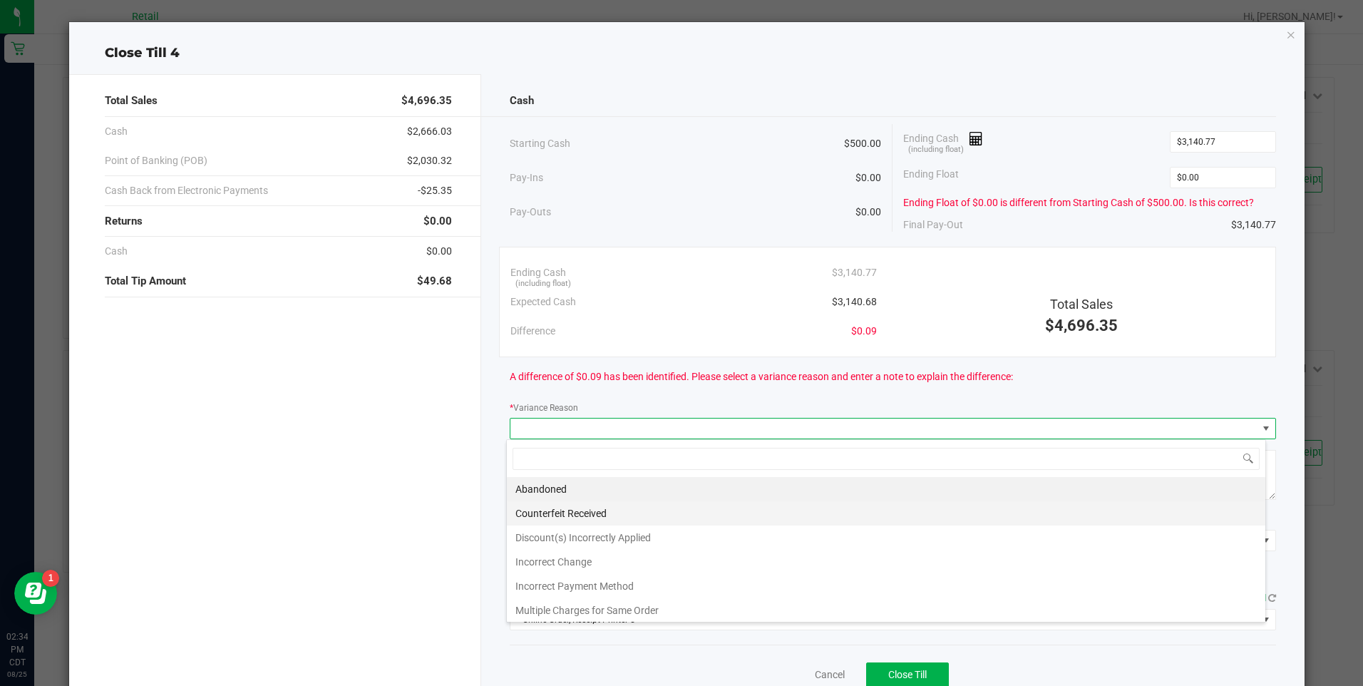
scroll to position [21, 760]
drag, startPoint x: 616, startPoint y: 563, endPoint x: 610, endPoint y: 539, distance: 24.2
click at [616, 560] on li "Incorrect Change" at bounding box center [886, 562] width 759 height 24
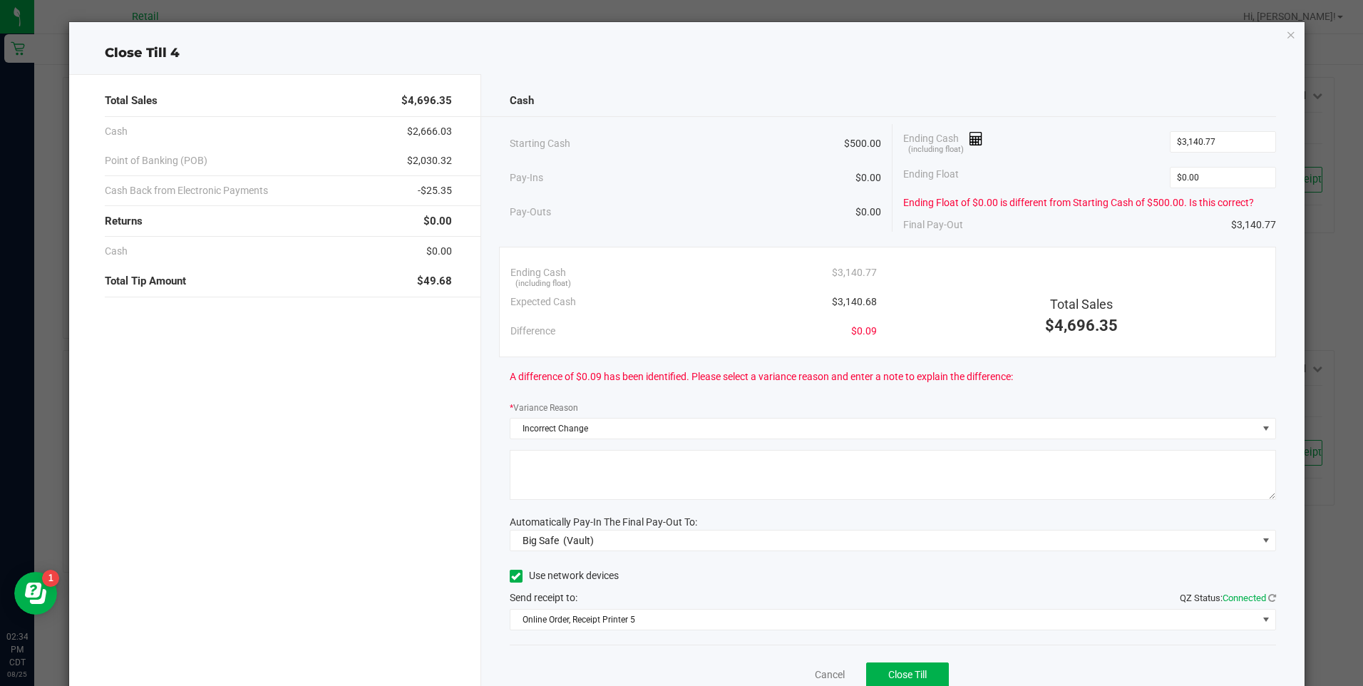
click at [605, 468] on textarea at bounding box center [893, 475] width 767 height 50
type textarea "maybe shorted patients here and there"
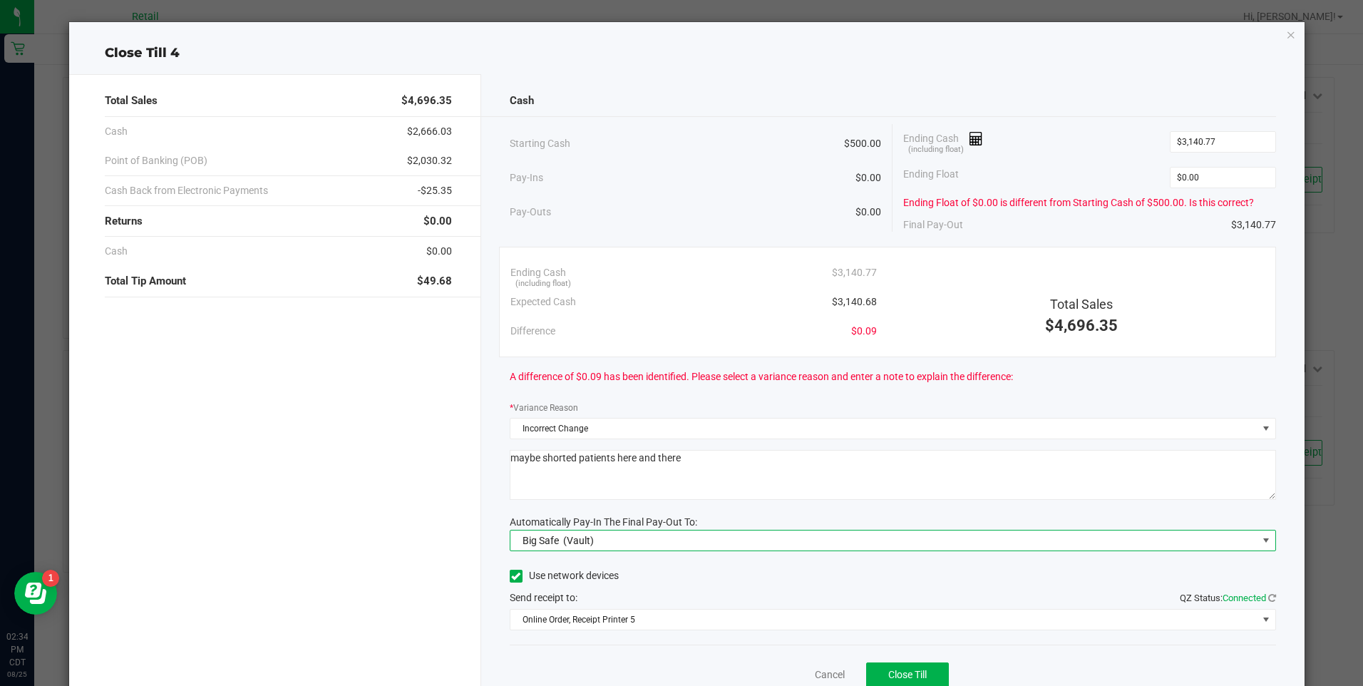
click at [550, 545] on span "Big Safe" at bounding box center [541, 540] width 36 height 11
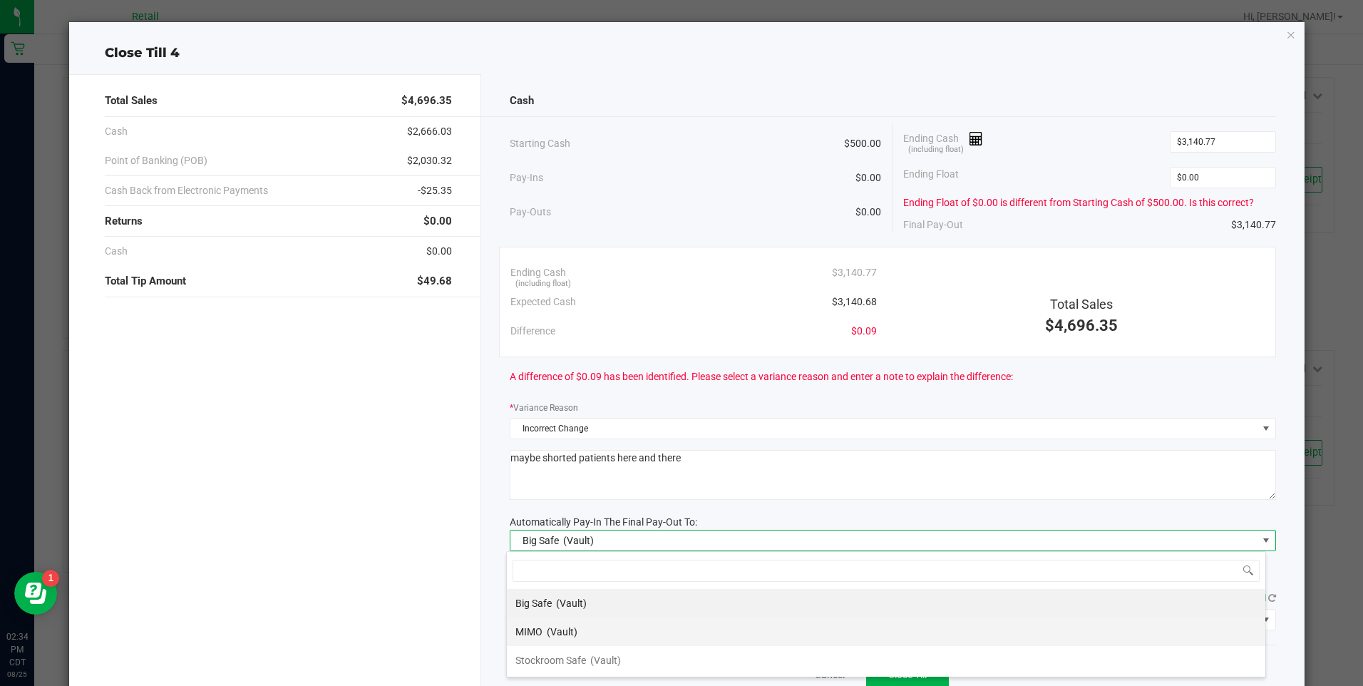
click at [560, 640] on div "MIMO (Vault)" at bounding box center [547, 632] width 62 height 26
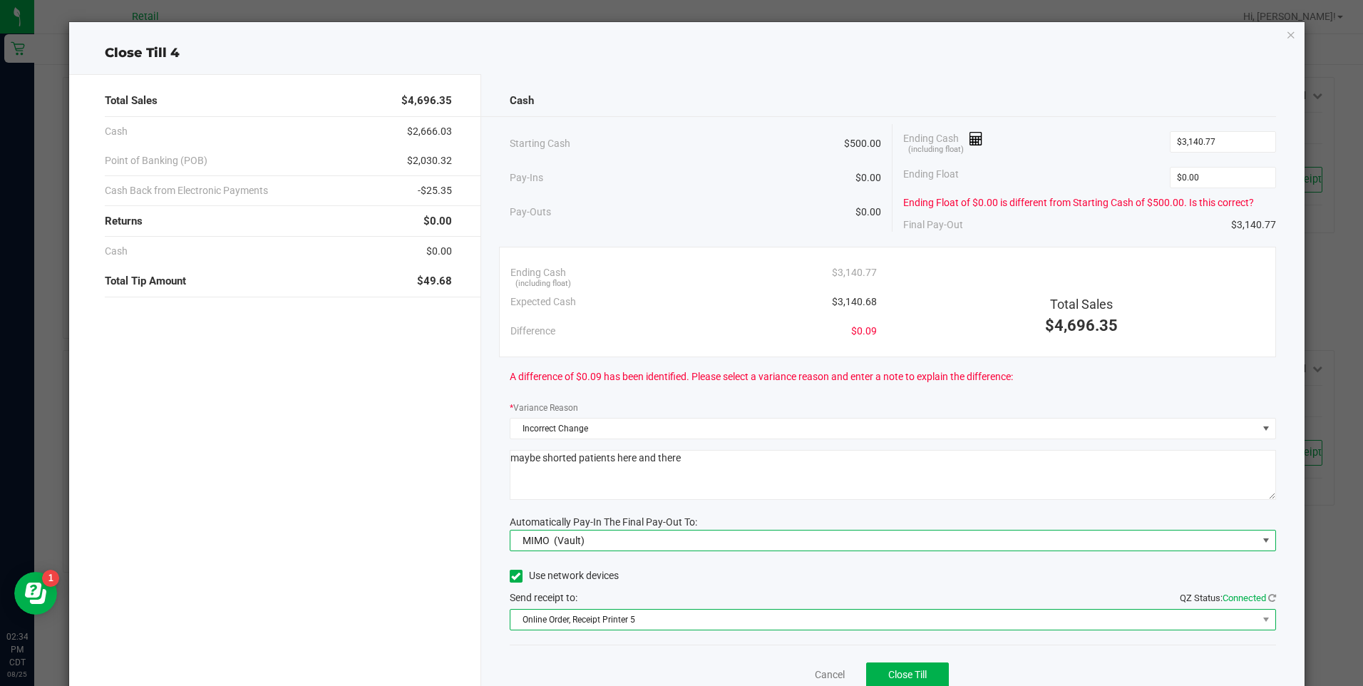
click at [688, 613] on span "Online Order, Receipt Printer 5" at bounding box center [884, 620] width 747 height 20
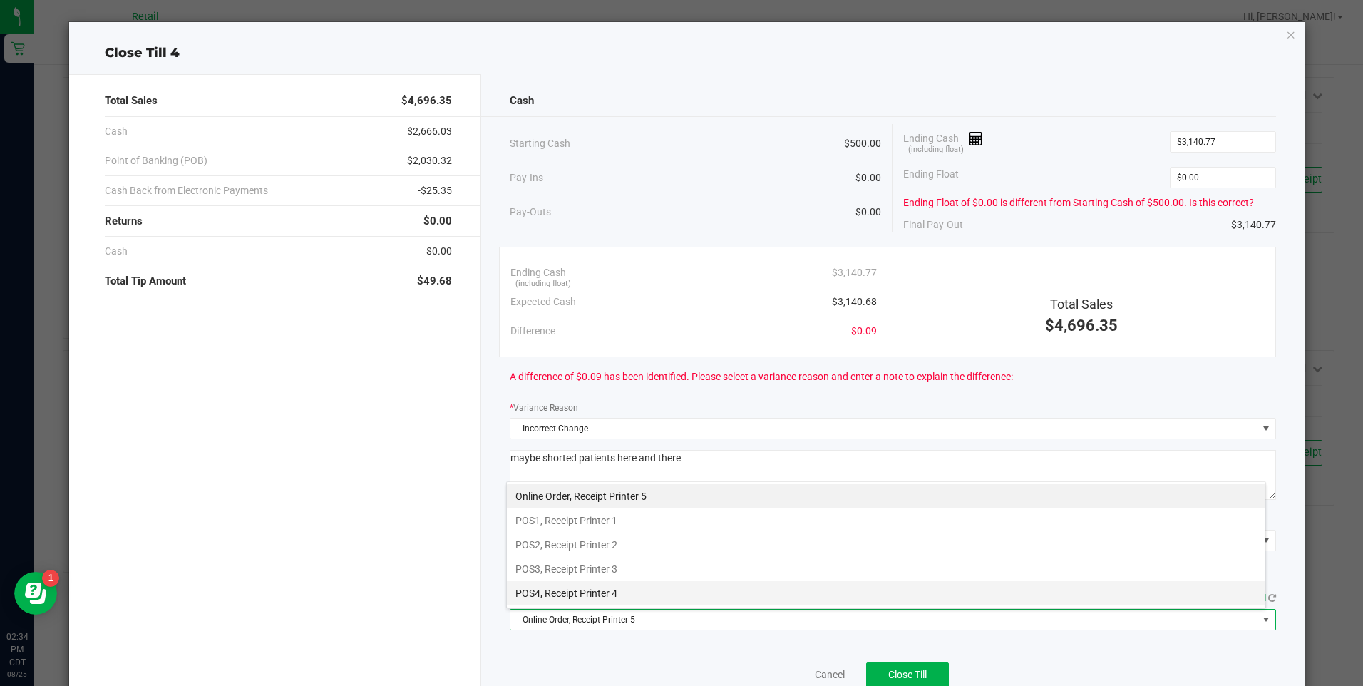
click at [595, 588] on li "POS4, Receipt Printer 4" at bounding box center [886, 593] width 759 height 24
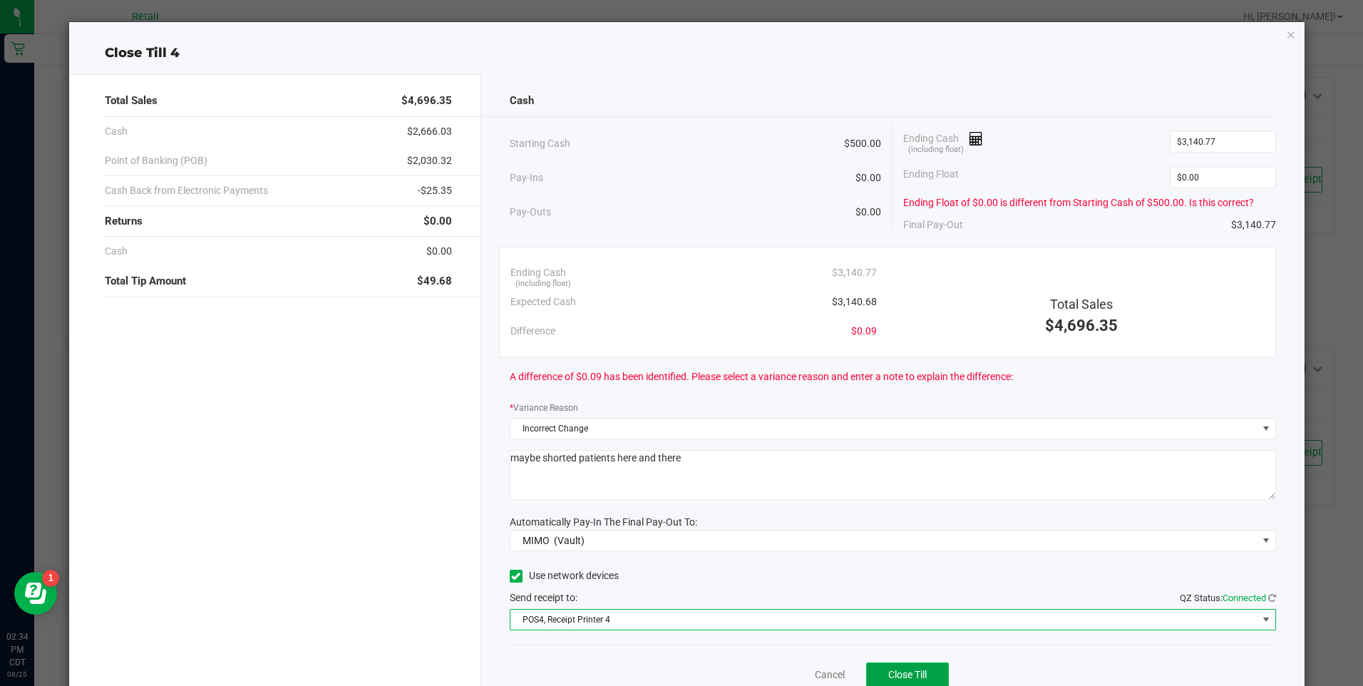
click at [911, 668] on button "Close Till" at bounding box center [907, 675] width 83 height 26
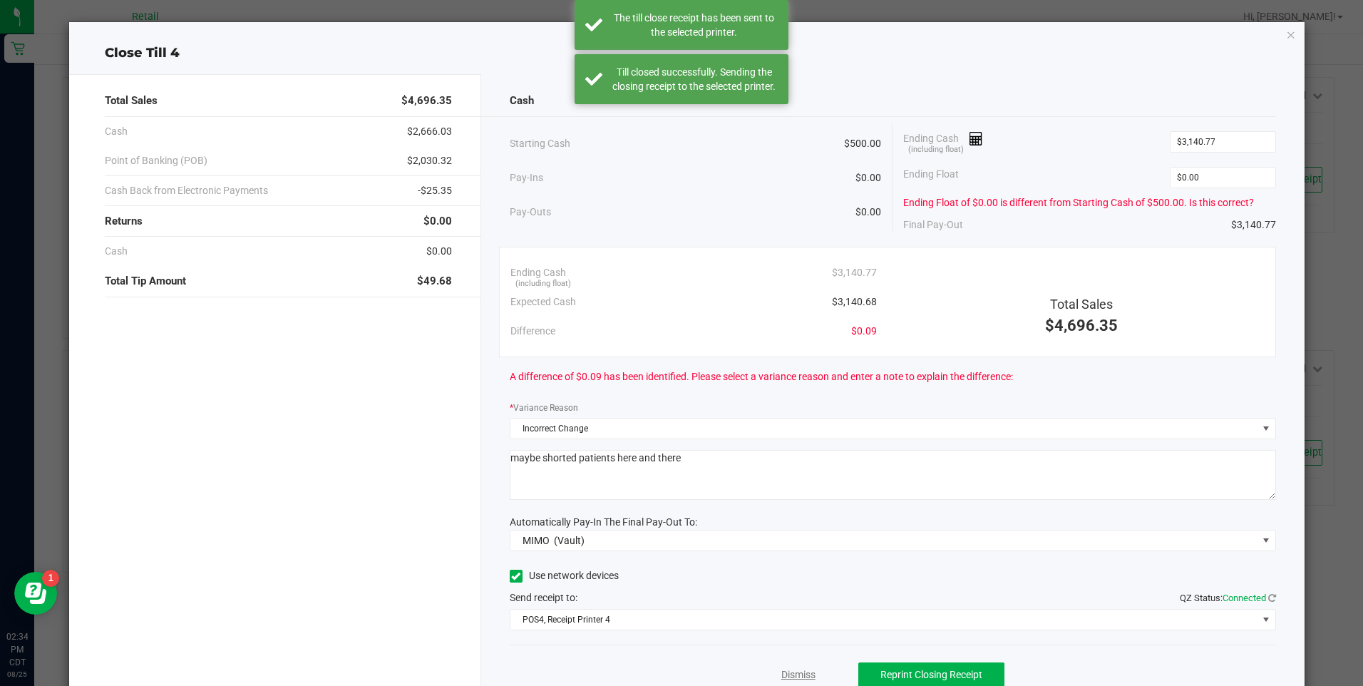
click at [797, 668] on link "Dismiss" at bounding box center [799, 674] width 34 height 15
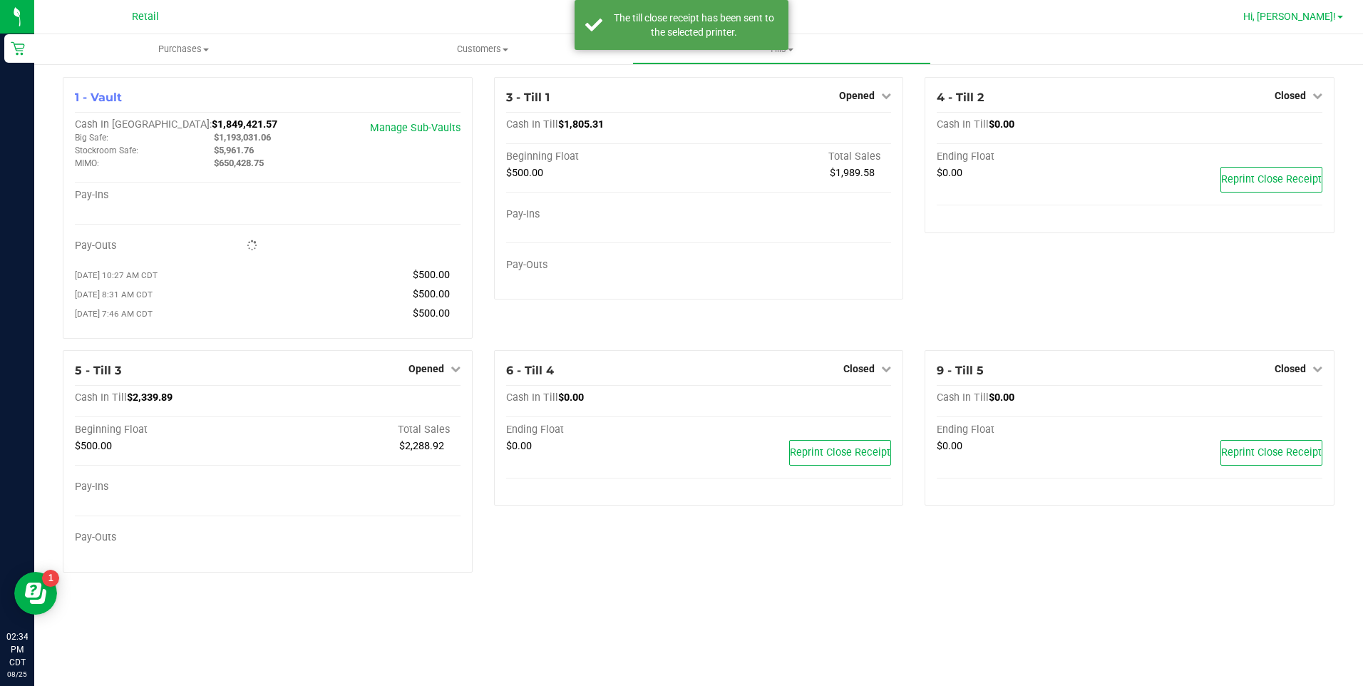
click at [1337, 17] on link "Hi, [PERSON_NAME]!" at bounding box center [1293, 16] width 111 height 15
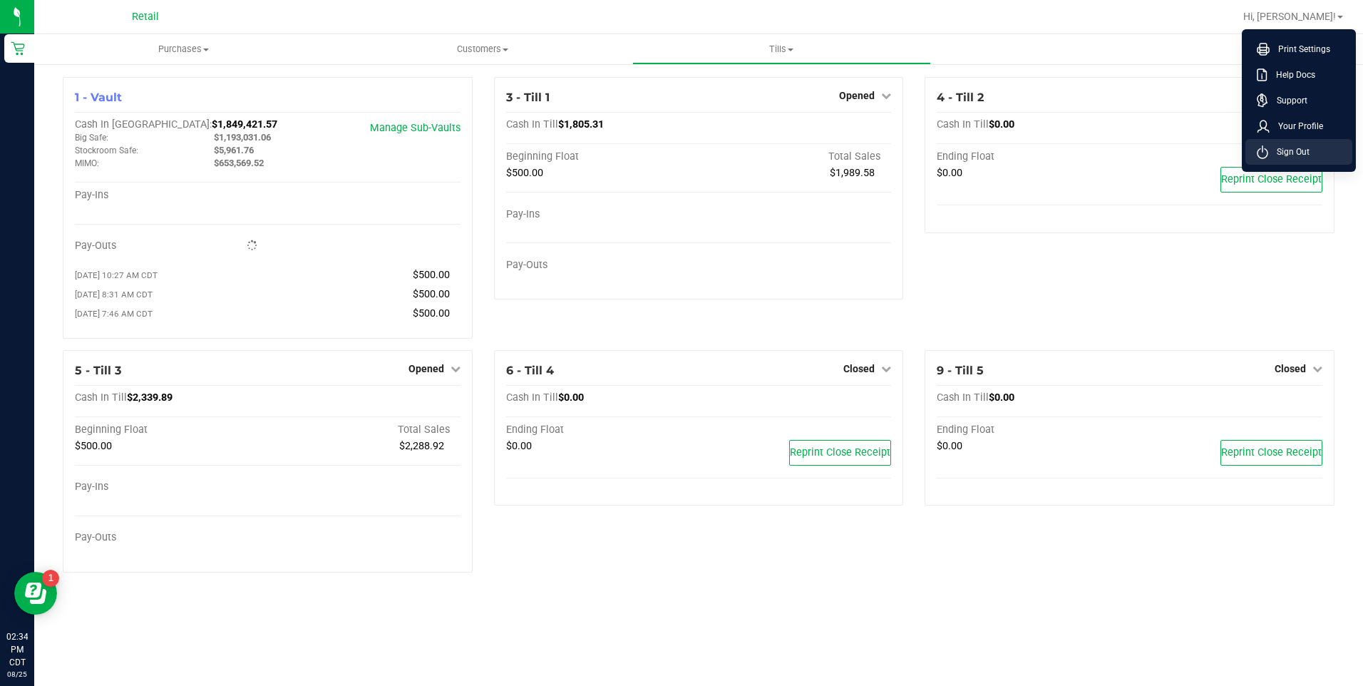
click at [1284, 148] on span "Sign Out" at bounding box center [1289, 152] width 41 height 14
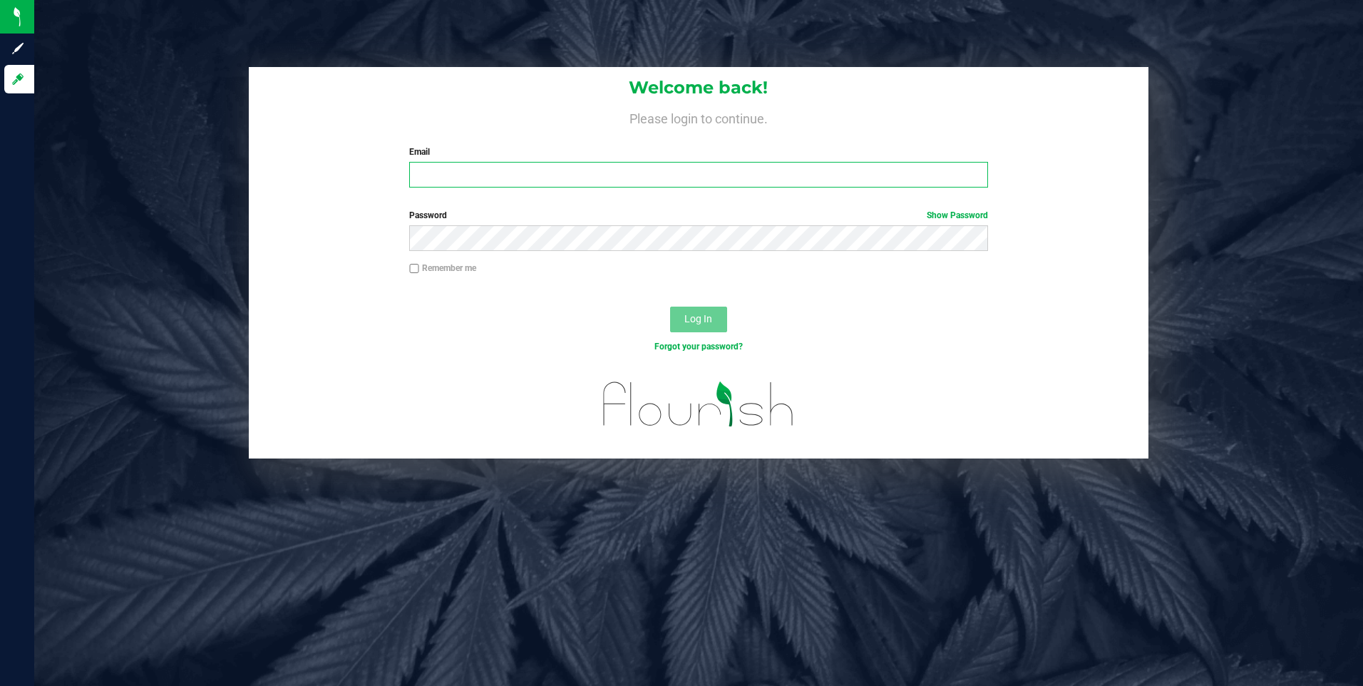
click at [488, 173] on input "Email" at bounding box center [698, 175] width 579 height 26
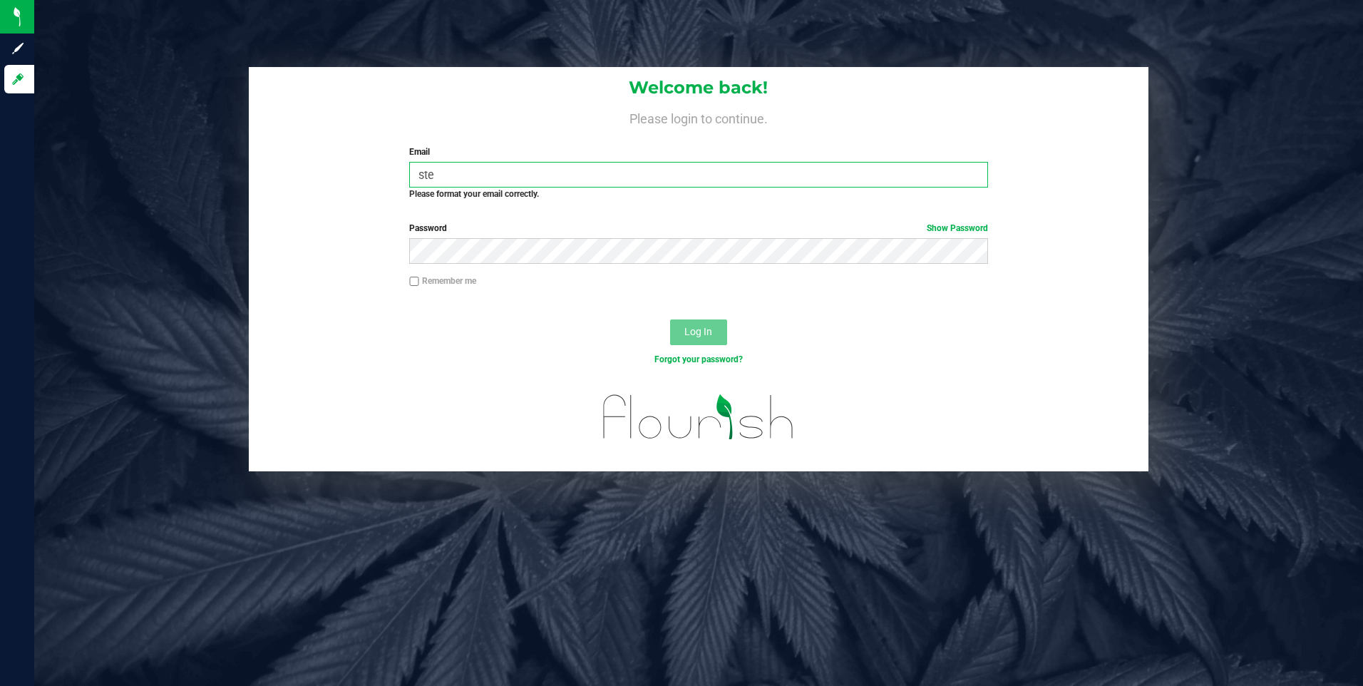
type input "stephanie.wilkinson@nativenationscannabis.com"
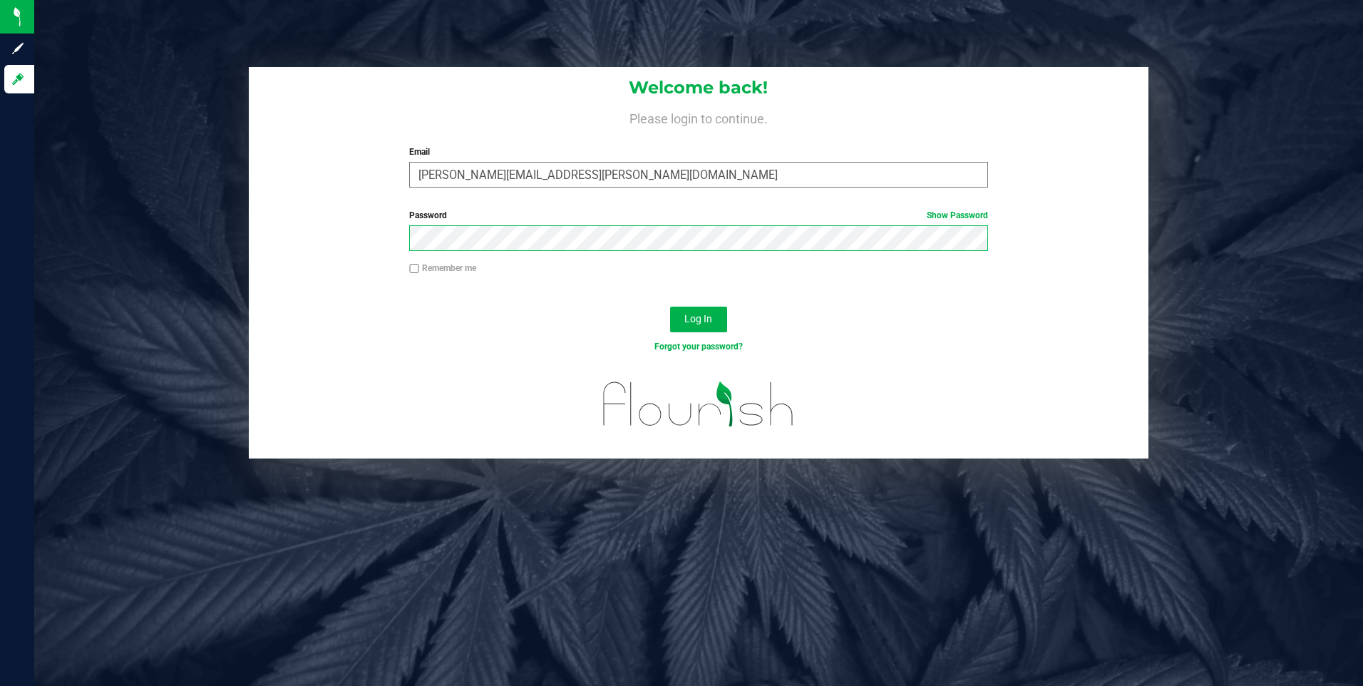
click at [670, 307] on button "Log In" at bounding box center [698, 320] width 57 height 26
